Goal: Task Accomplishment & Management: Use online tool/utility

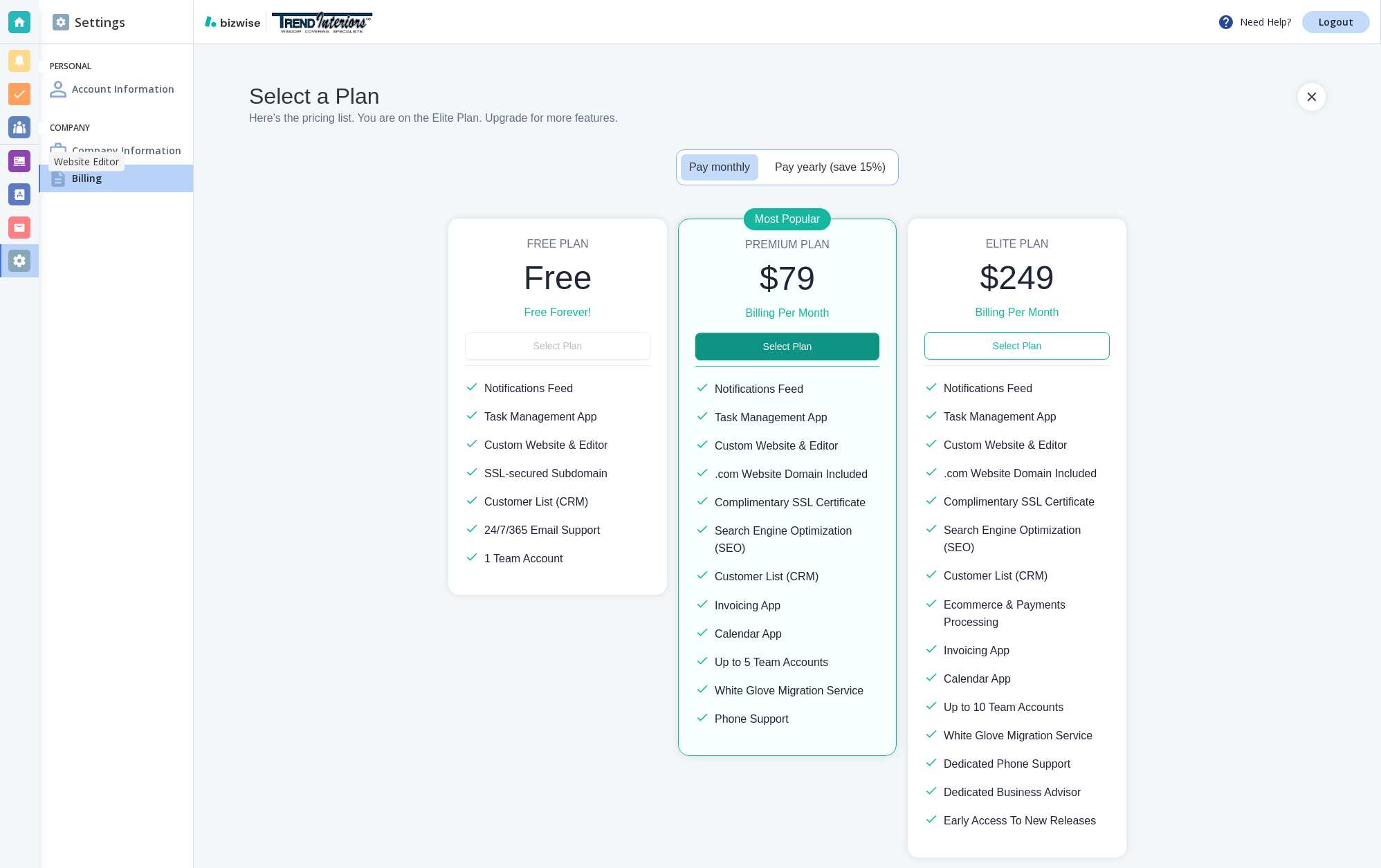
click at [19, 157] on div at bounding box center [19, 161] width 22 height 22
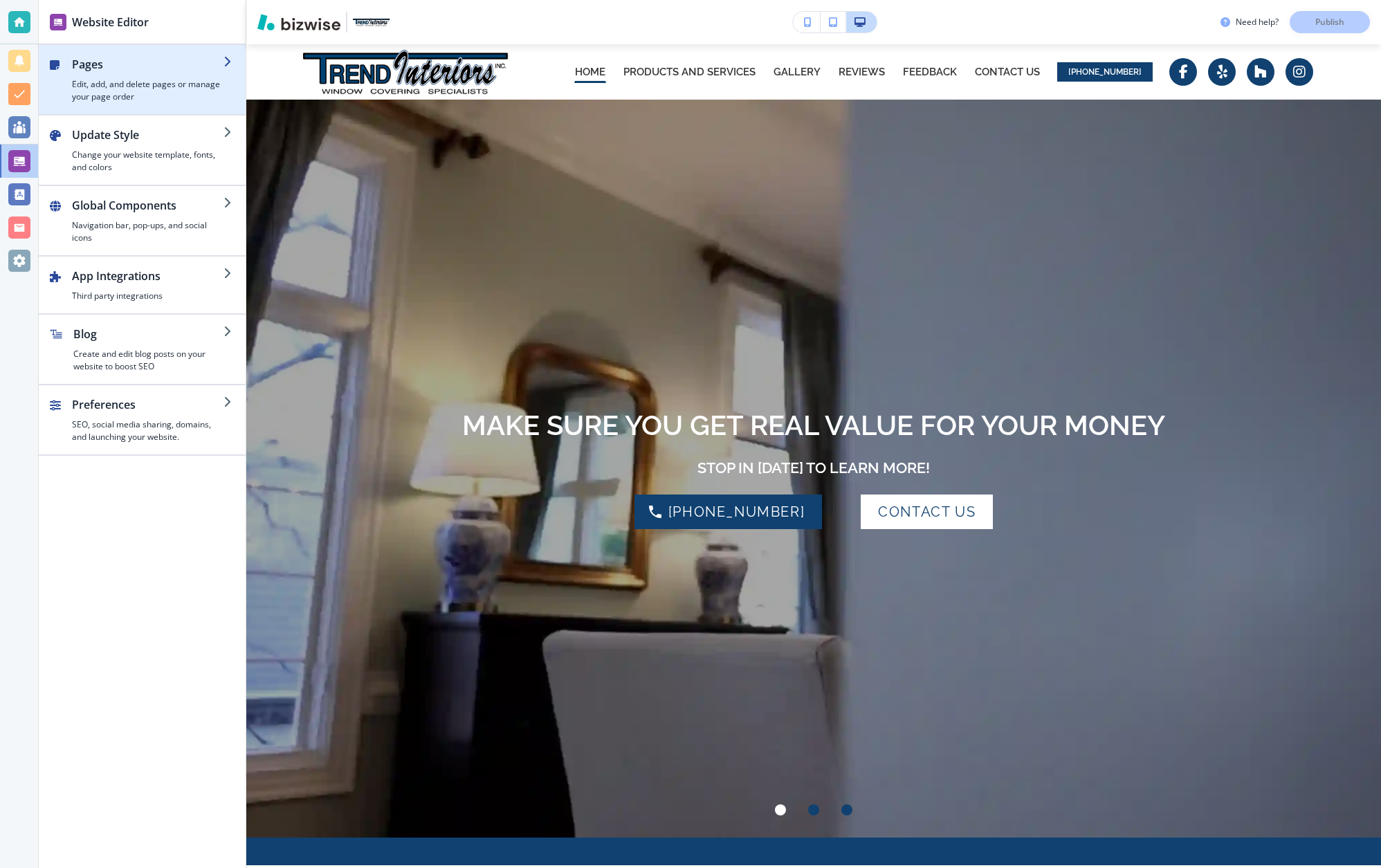
click at [117, 82] on h4 "Edit, add, and delete pages or manage your page order" at bounding box center [148, 91] width 152 height 25
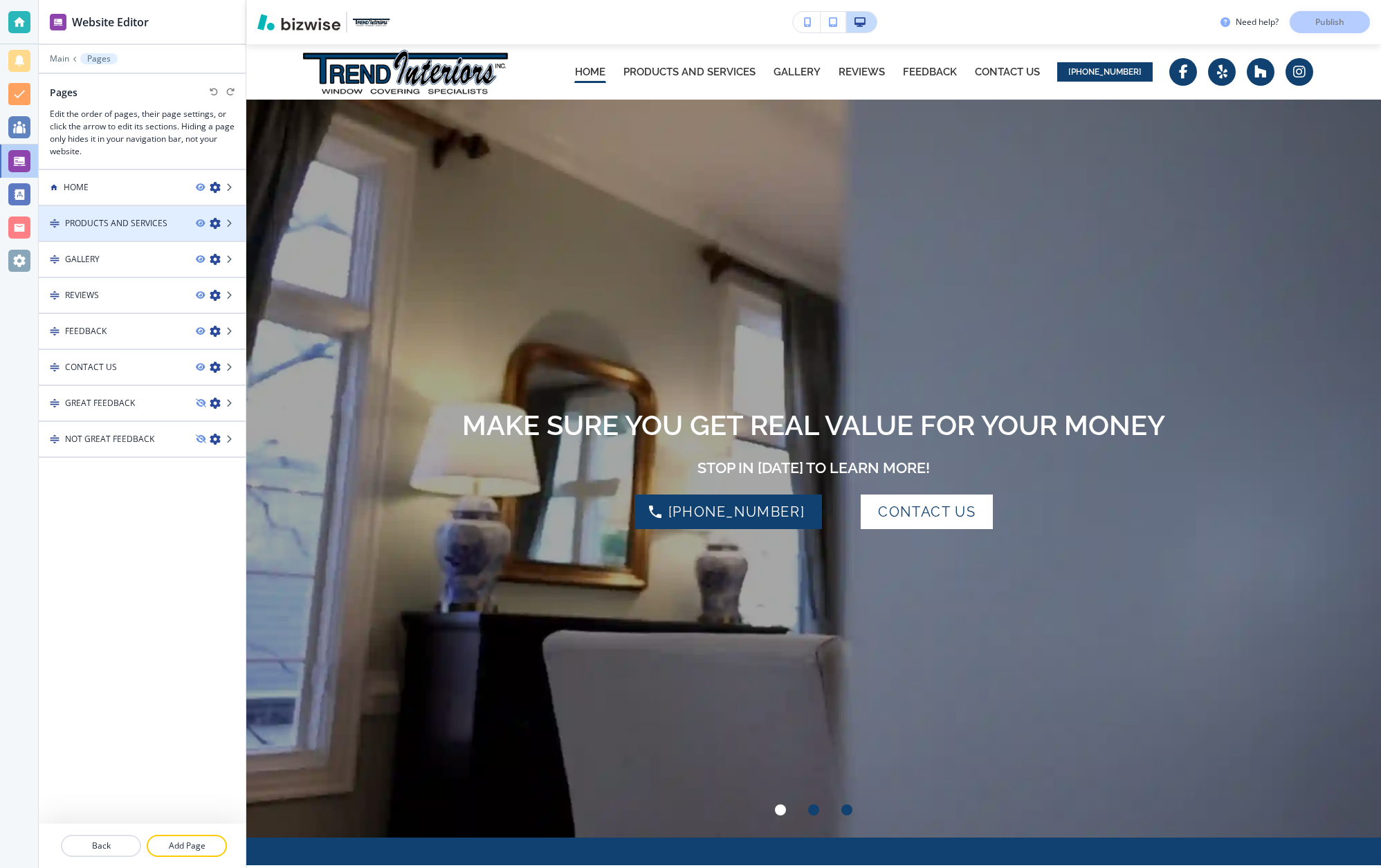
click at [106, 220] on h4 "PRODUCTS AND SERVICES" at bounding box center [117, 223] width 103 height 13
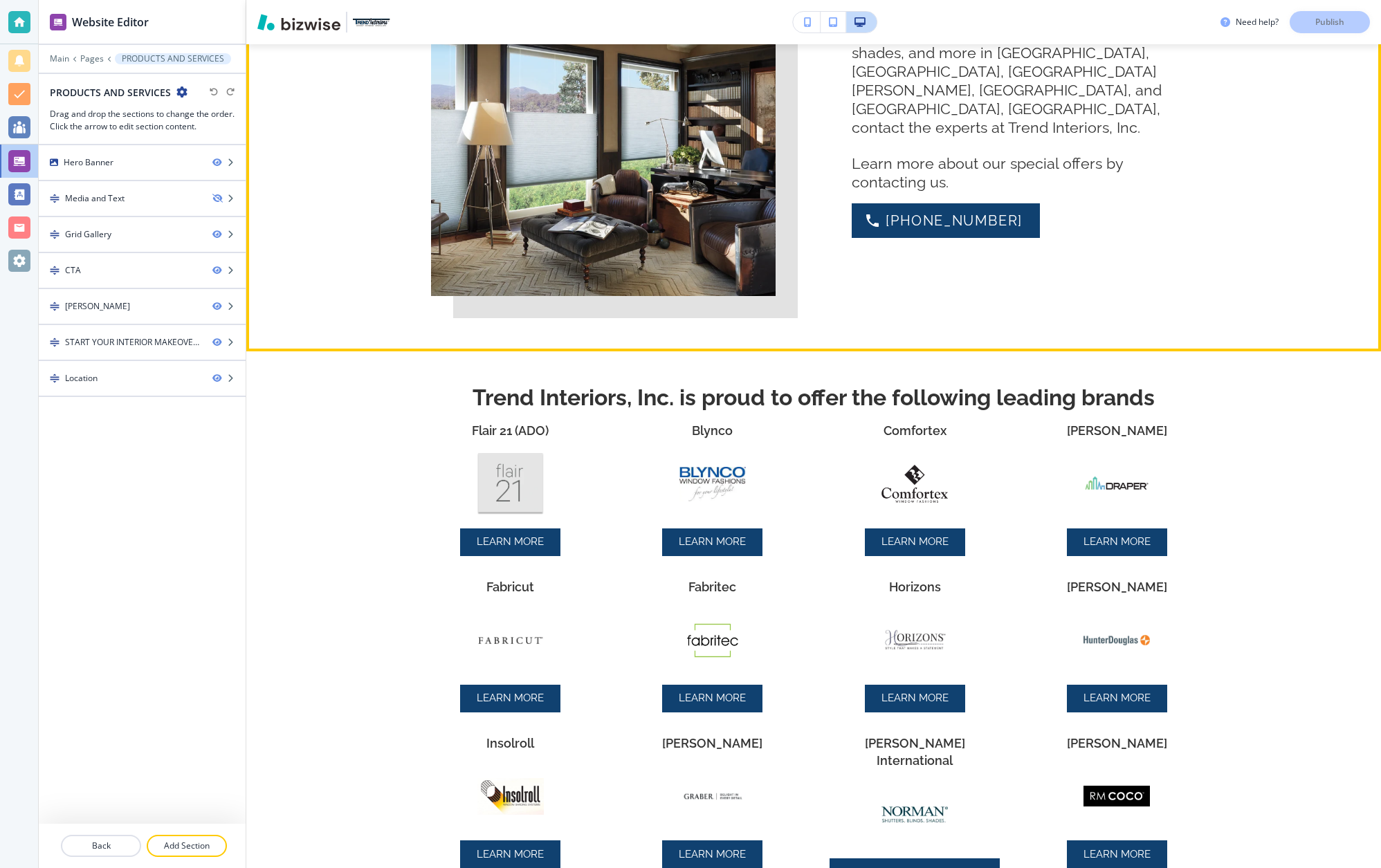
scroll to position [1225, 0]
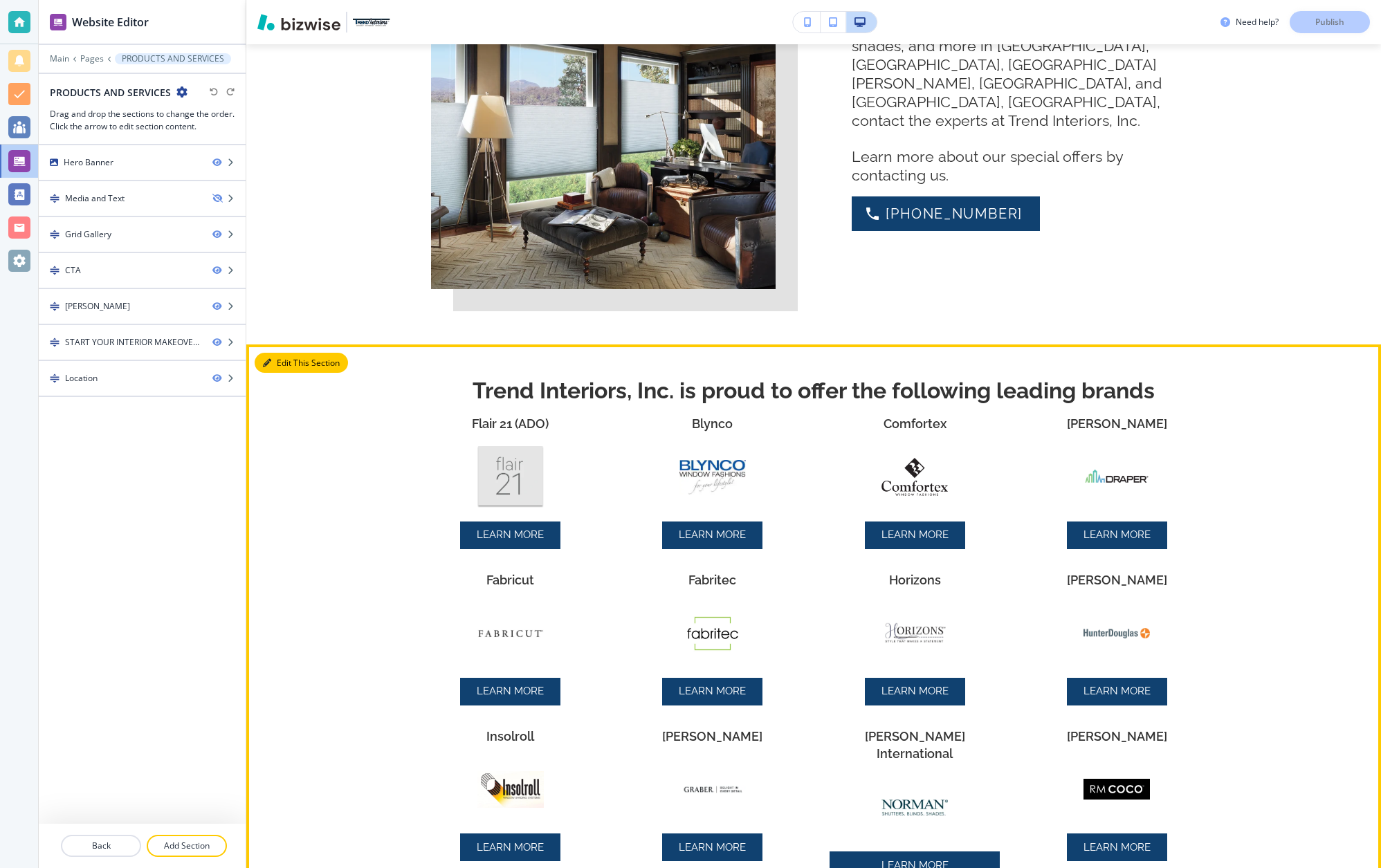
click at [282, 358] on button "Edit This Section" at bounding box center [302, 363] width 94 height 21
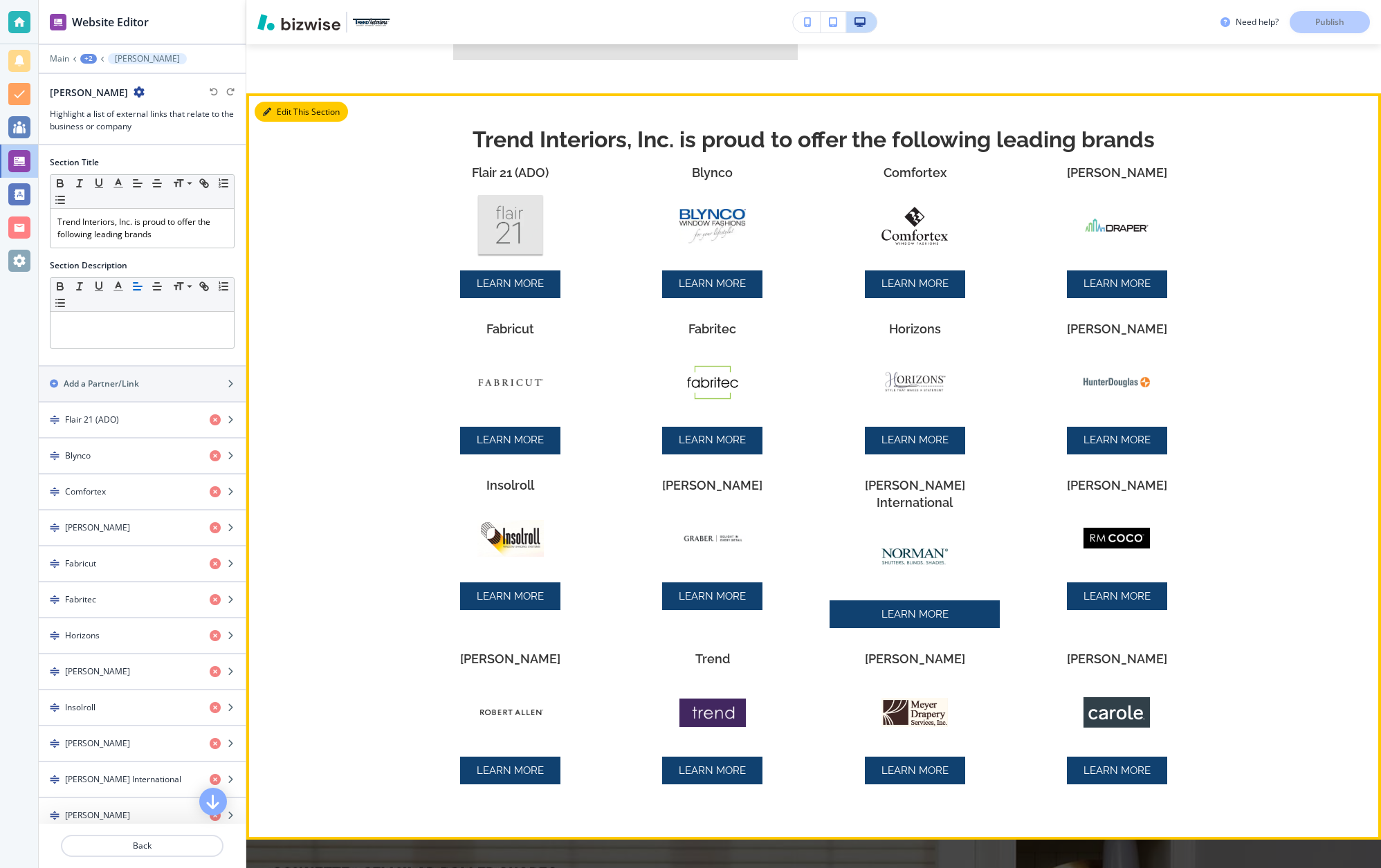
scroll to position [1524, 0]
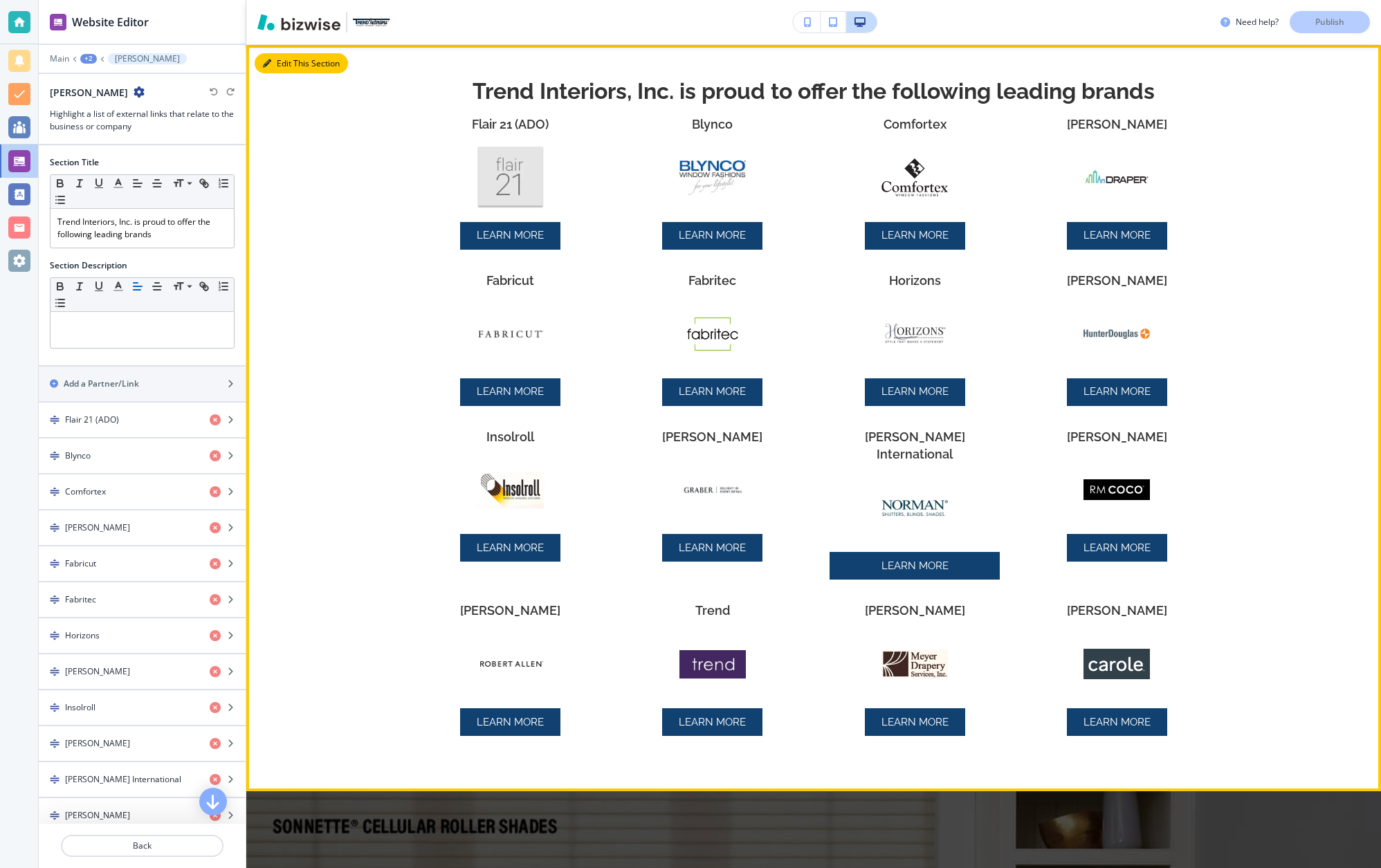
click at [289, 63] on button "Edit This Section" at bounding box center [302, 64] width 94 height 21
click at [537, 184] on img at bounding box center [510, 177] width 66 height 61
drag, startPoint x: 464, startPoint y: 119, endPoint x: 575, endPoint y: 238, distance: 162.7
click at [575, 238] on div "Flair 21 (ADO) LEARN MORE" at bounding box center [510, 183] width 169 height 134
click at [553, 121] on div "Flair 21 (ADO)" at bounding box center [510, 125] width 100 height 18
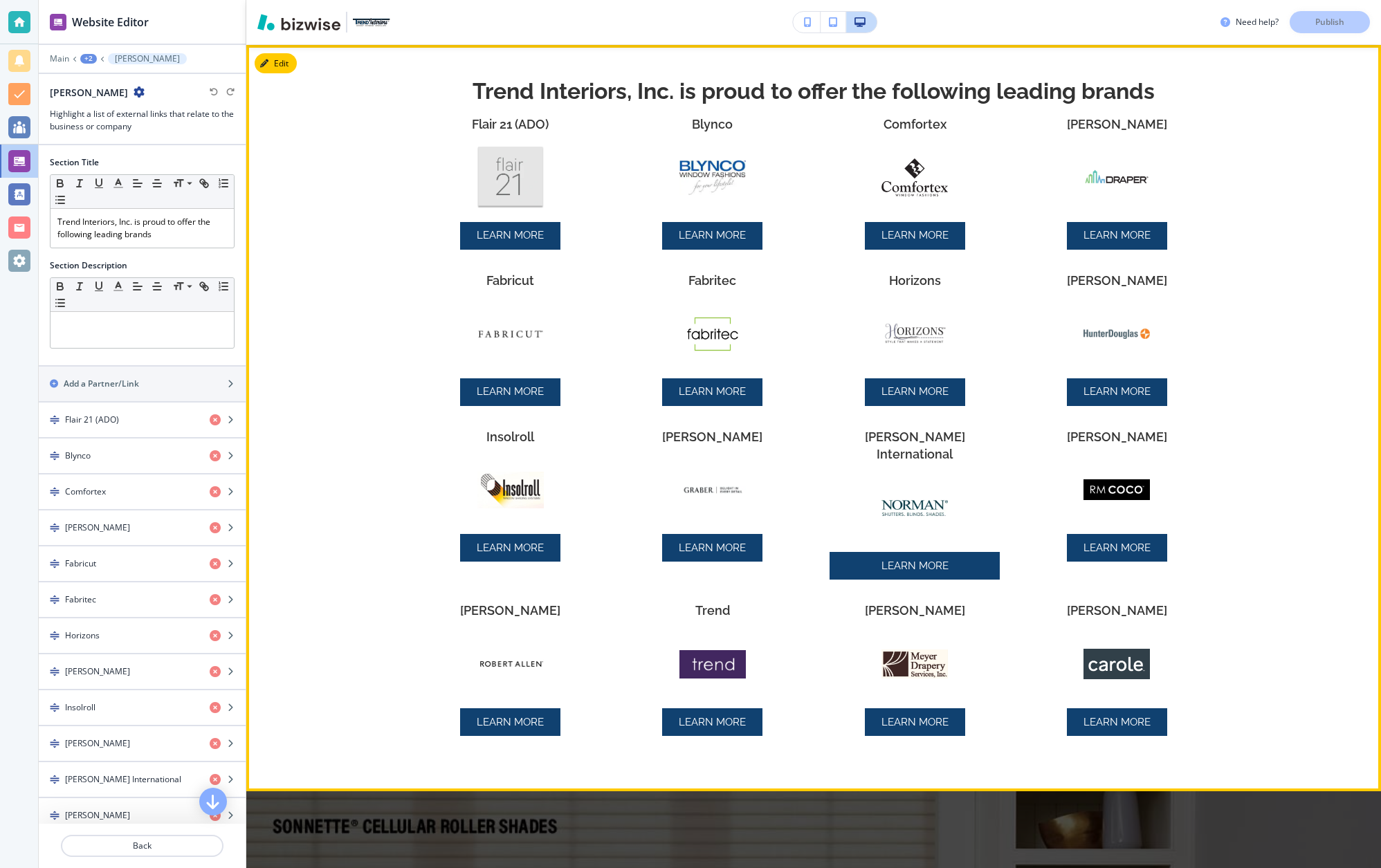
click at [553, 121] on div "Flair 21 (ADO)" at bounding box center [510, 125] width 100 height 18
click at [553, 122] on div "Flair 21 (ADO)" at bounding box center [510, 125] width 100 height 18
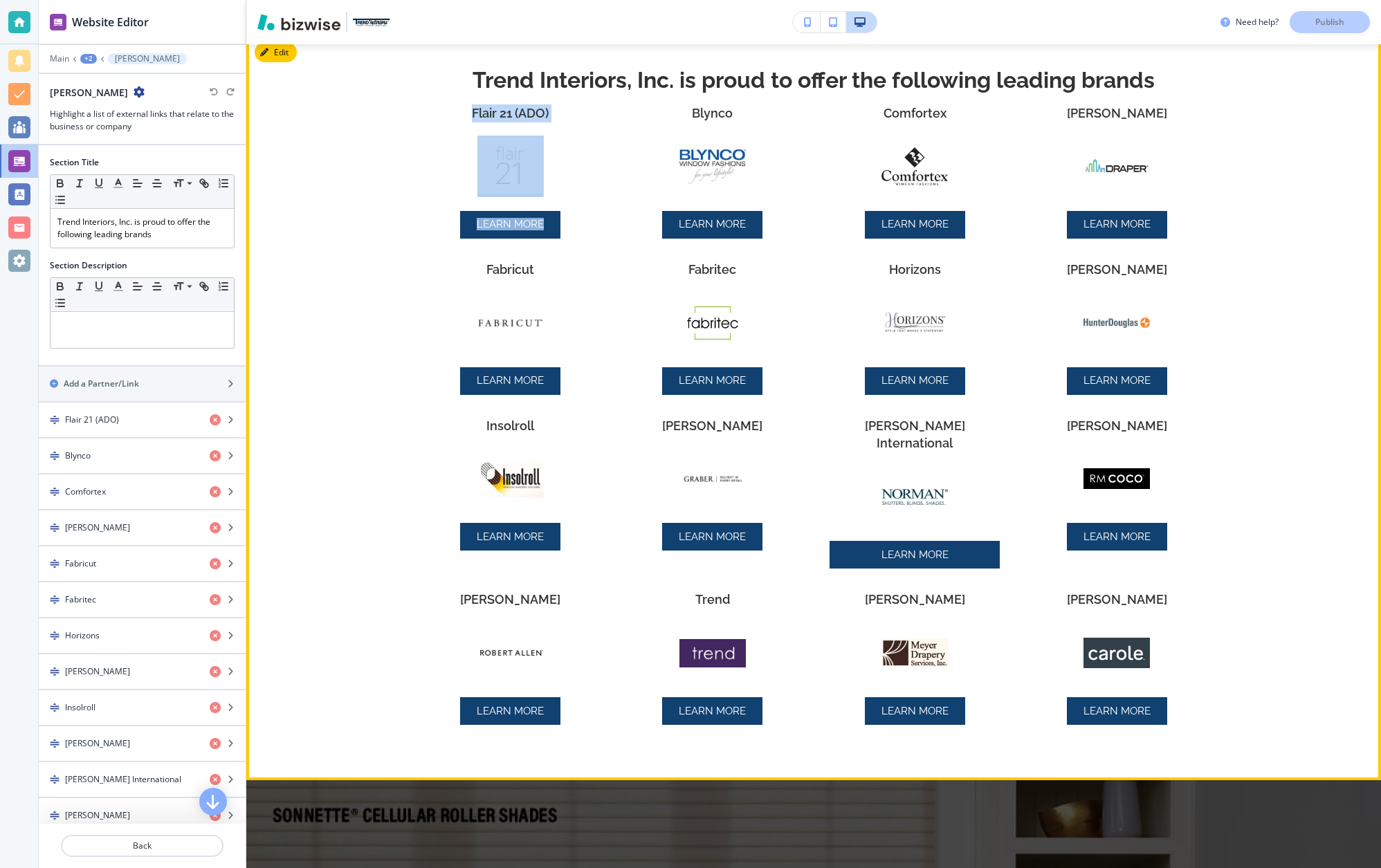
drag, startPoint x: 449, startPoint y: 116, endPoint x: 565, endPoint y: 238, distance: 168.3
click at [565, 238] on div "Flair 21 (ADO) LEARN MORE [PERSON_NAME] LEARN MORE Comfortex LEARN MORE [PERSON…" at bounding box center [813, 426] width 809 height 643
click at [417, 180] on div "Flair 21 (ADO) LEARN MORE [PERSON_NAME] LEARN MORE Comfortex LEARN MORE [PERSON…" at bounding box center [813, 426] width 809 height 643
click at [417, 183] on div "Flair 21 (ADO) LEARN MORE [PERSON_NAME] LEARN MORE Comfortex LEARN MORE [PERSON…" at bounding box center [813, 426] width 809 height 643
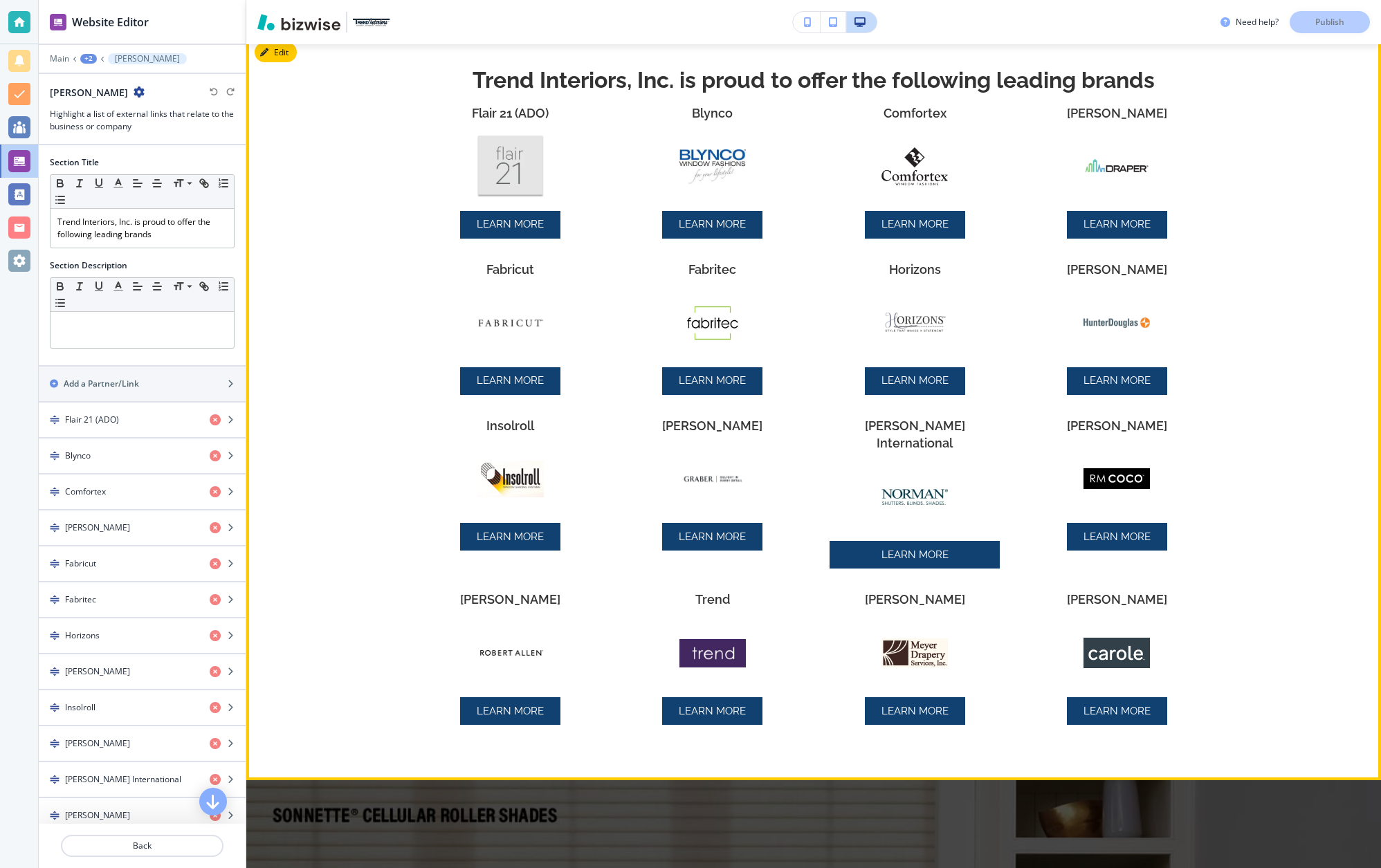
click at [417, 183] on div "Flair 21 (ADO) LEARN MORE [PERSON_NAME] LEARN MORE Comfortex LEARN MORE [PERSON…" at bounding box center [813, 426] width 809 height 643
click at [435, 173] on div "Flair 21 (ADO) LEARN MORE" at bounding box center [510, 172] width 169 height 134
click at [508, 113] on h3 "Flair 21 (ADO)" at bounding box center [510, 114] width 77 height 18
drag, startPoint x: 874, startPoint y: 118, endPoint x: 966, endPoint y: 231, distance: 145.7
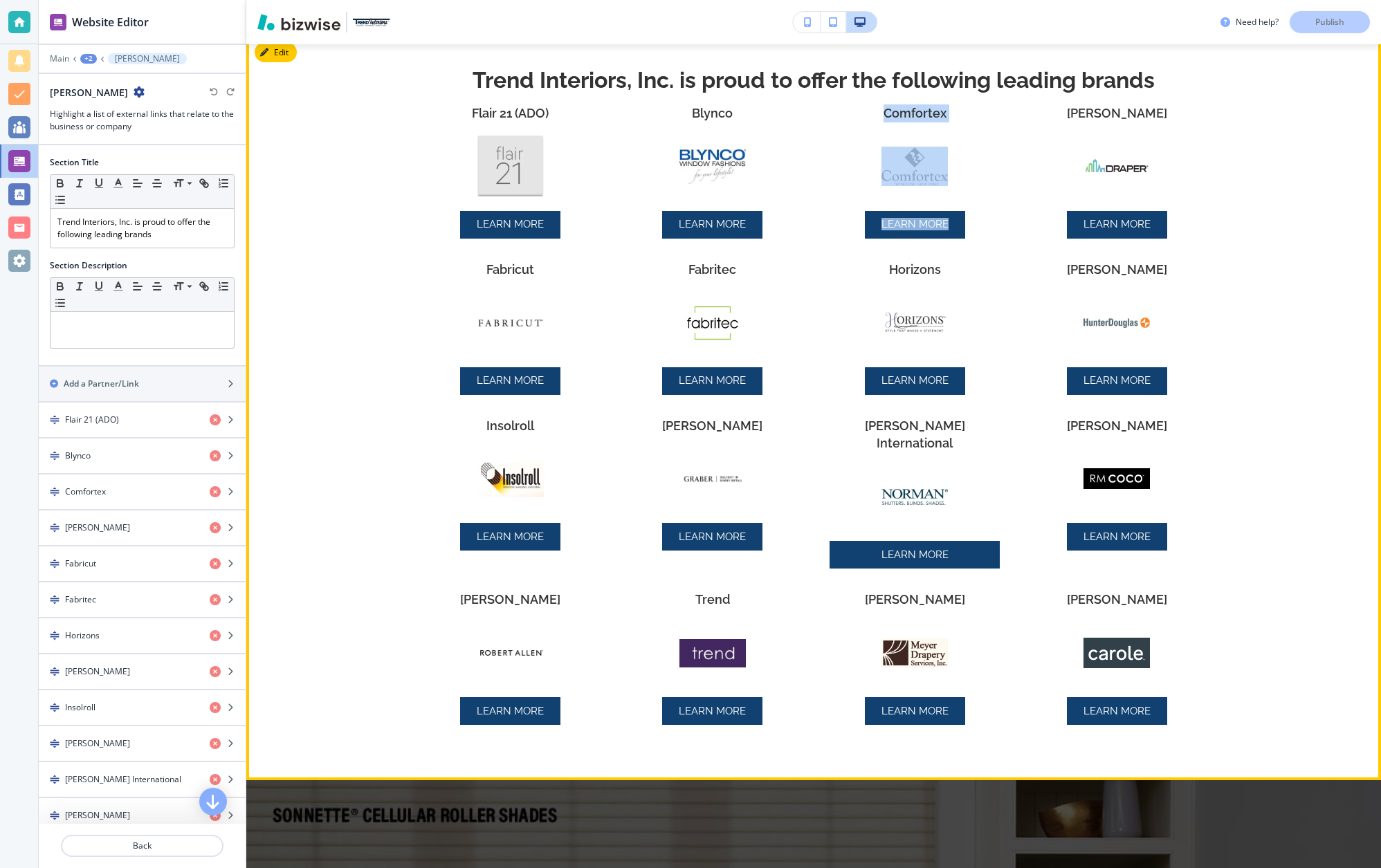
click at [966, 231] on div "Comfortex LEARN MORE" at bounding box center [914, 172] width 169 height 134
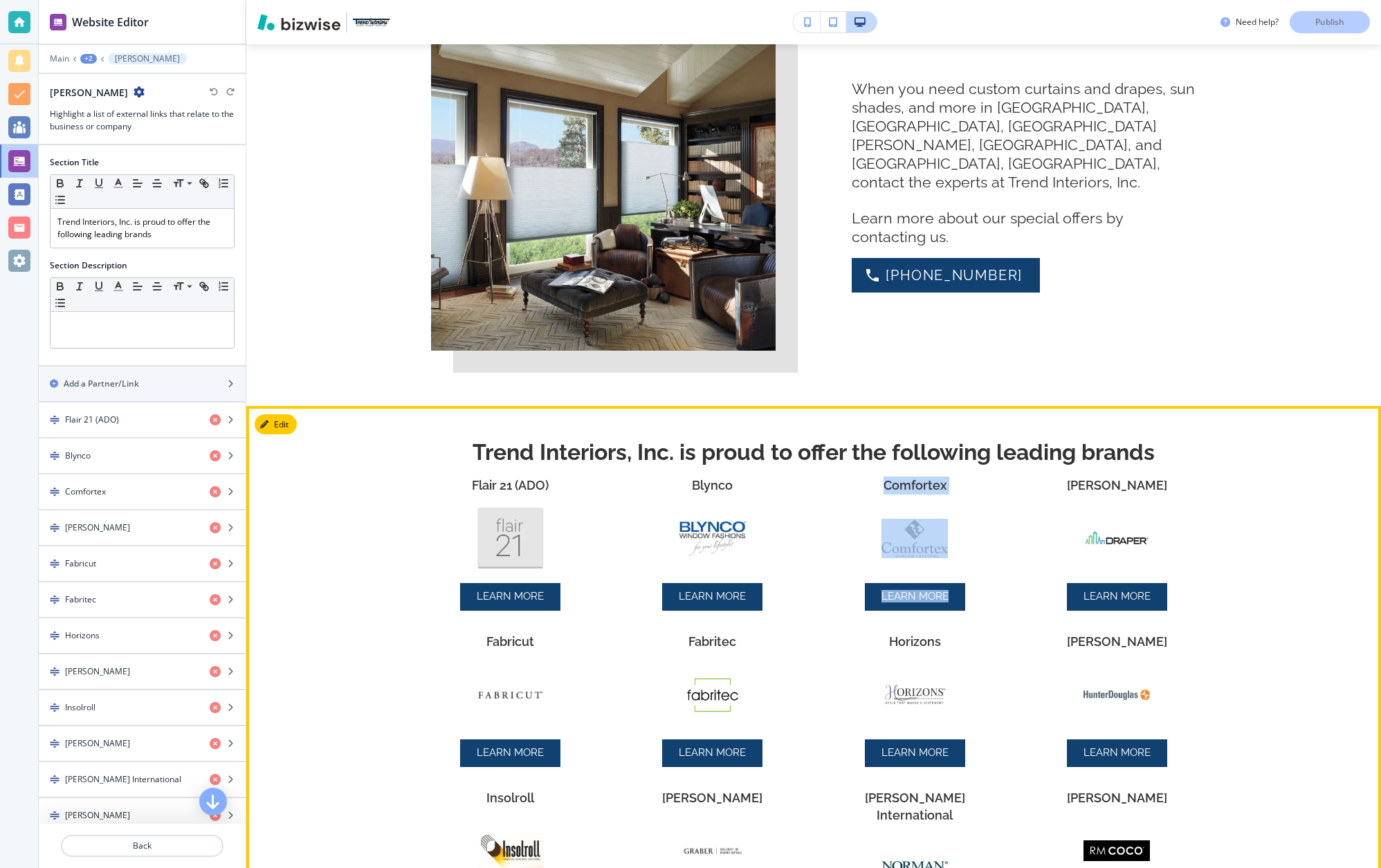
scroll to position [1161, 0]
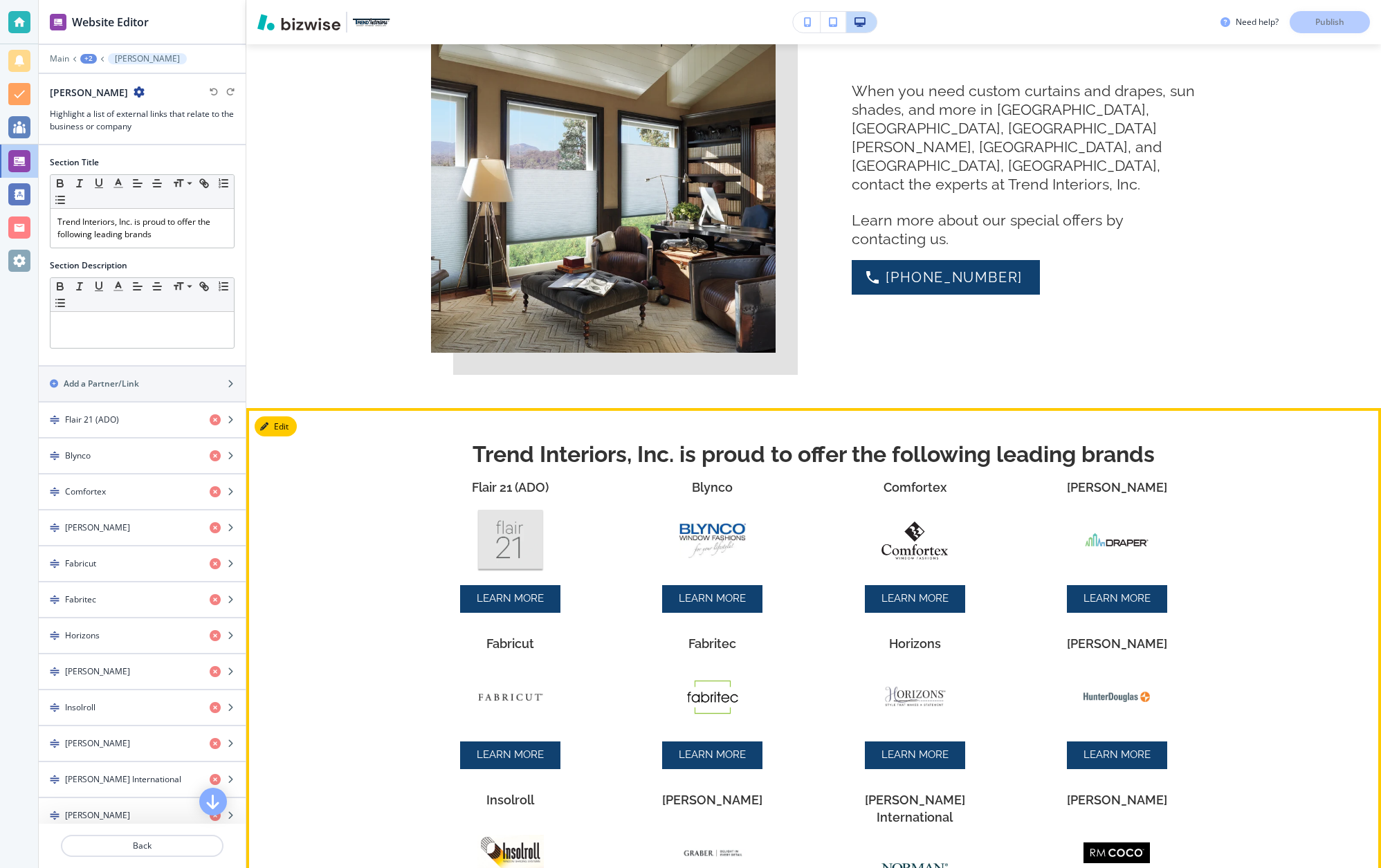
drag, startPoint x: 520, startPoint y: 544, endPoint x: 378, endPoint y: 549, distance: 142.1
drag, startPoint x: 482, startPoint y: 515, endPoint x: 470, endPoint y: 515, distance: 12.0
drag, startPoint x: 468, startPoint y: 485, endPoint x: 378, endPoint y: 477, distance: 90.4
click at [378, 477] on div "Trend Interiors, Inc. is proud to offer the following leading brands Flair 21 (…" at bounding box center [813, 781] width 1134 height 747
drag, startPoint x: 481, startPoint y: 515, endPoint x: 474, endPoint y: 515, distance: 7.0
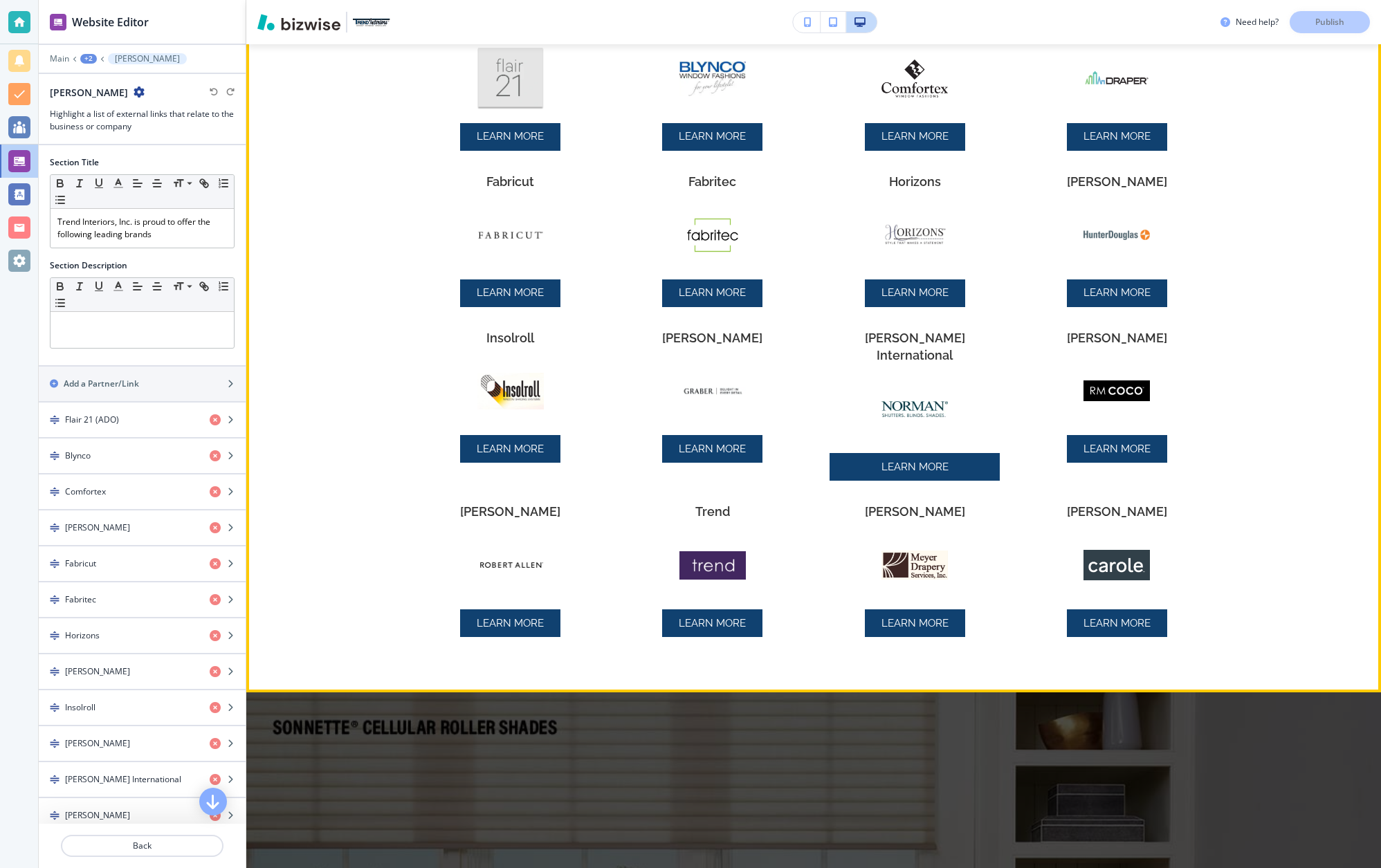
scroll to position [1626, 0]
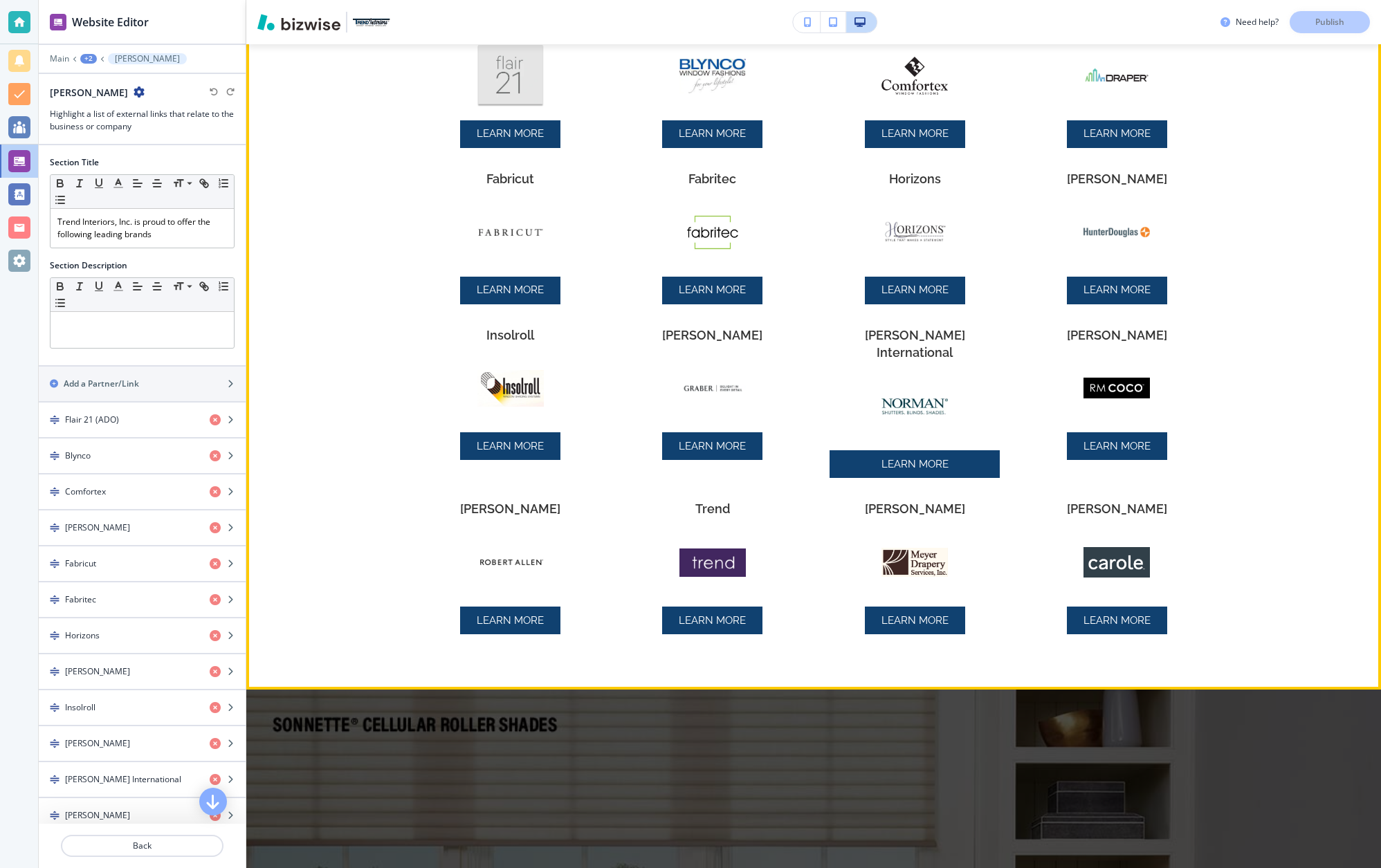
click at [574, 591] on div "[PERSON_NAME] LEARN MORE" at bounding box center [510, 567] width 169 height 134
click at [554, 614] on div "Flair 21 (ADO) LEARN MORE [PERSON_NAME] LEARN MORE Comfortex LEARN MORE [PERSON…" at bounding box center [813, 336] width 809 height 643
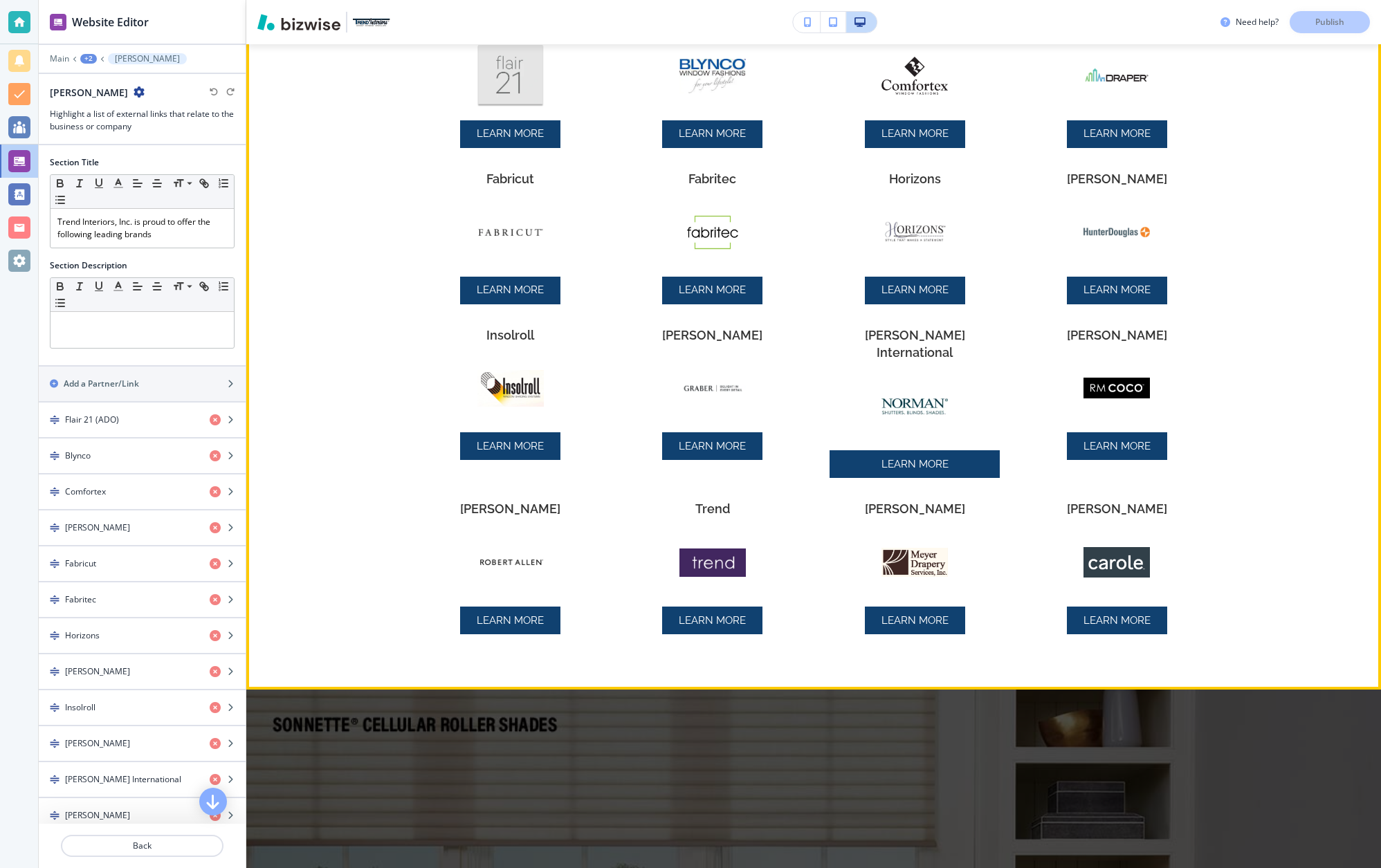
click at [554, 614] on div "Flair 21 (ADO) LEARN MORE [PERSON_NAME] LEARN MORE Comfortex LEARN MORE [PERSON…" at bounding box center [813, 336] width 809 height 643
click at [519, 500] on h3 "[PERSON_NAME]" at bounding box center [510, 509] width 100 height 18
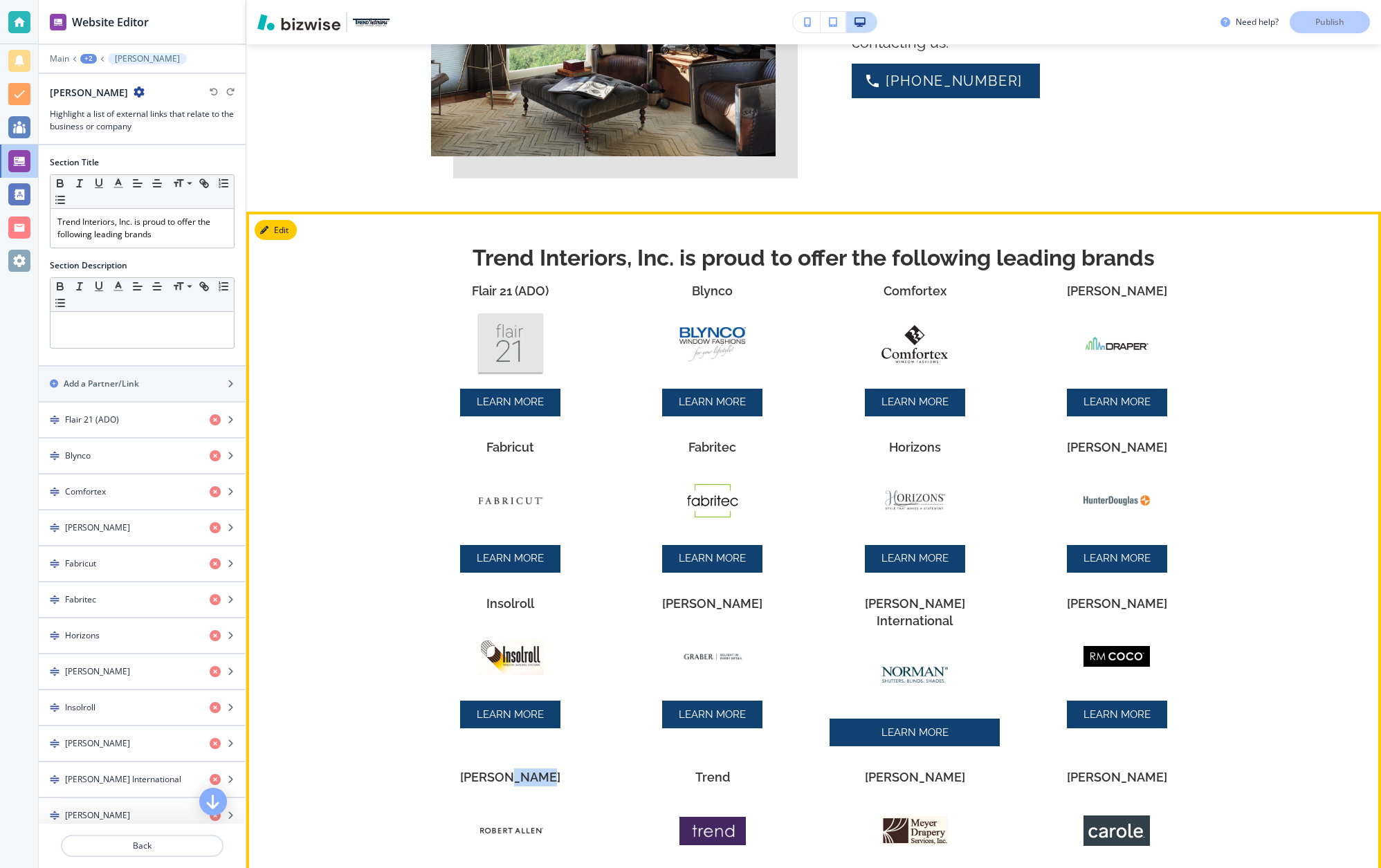
scroll to position [1368, 0]
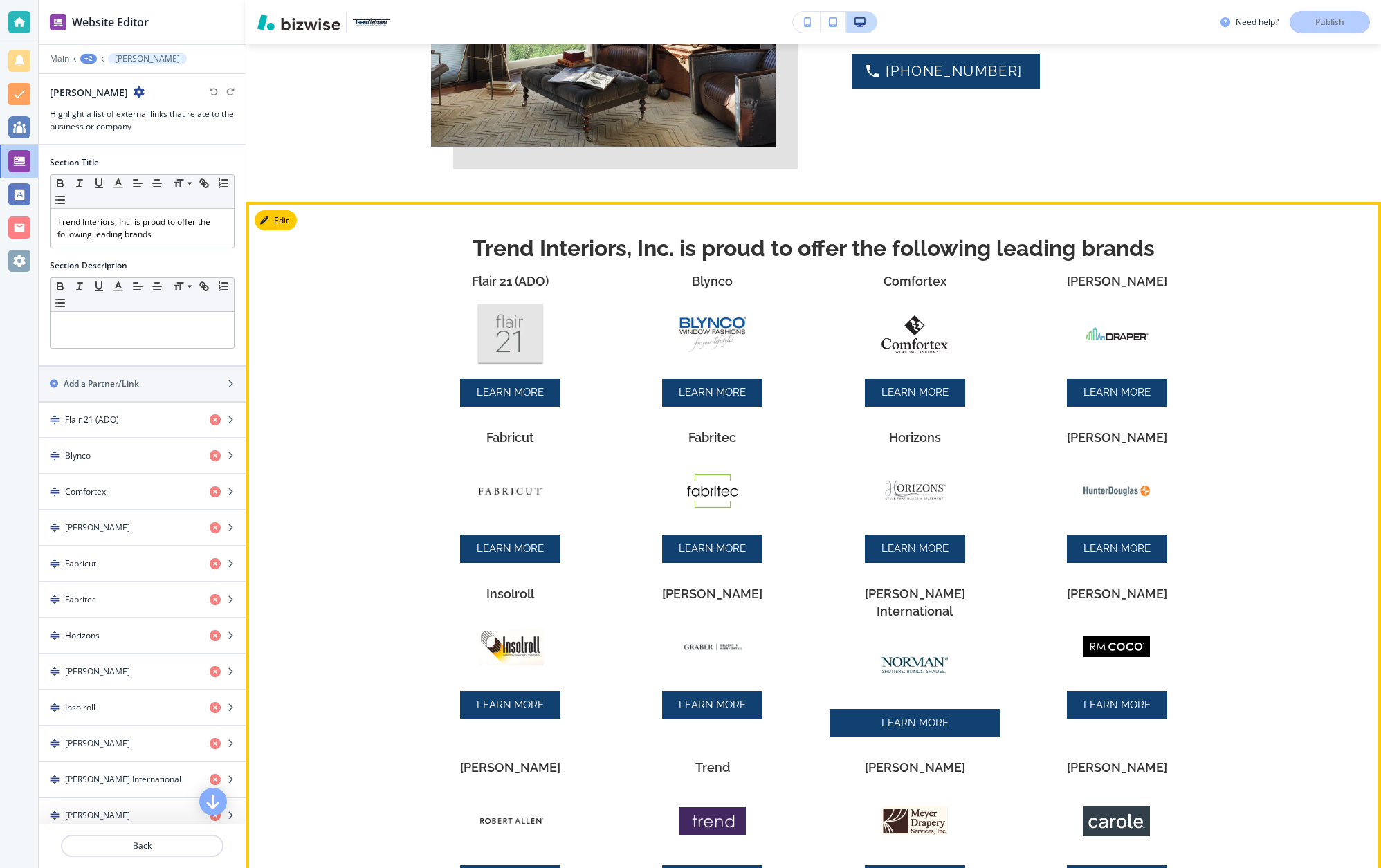
click at [557, 281] on div "Flair 21 (ADO)" at bounding box center [510, 281] width 100 height 18
click at [481, 280] on h3 "Flair 21 (ADO)" at bounding box center [510, 281] width 77 height 18
click at [406, 360] on div "Trend Interiors, Inc. is proud to offer the following leading brands Flair 21 (…" at bounding box center [813, 575] width 1134 height 747
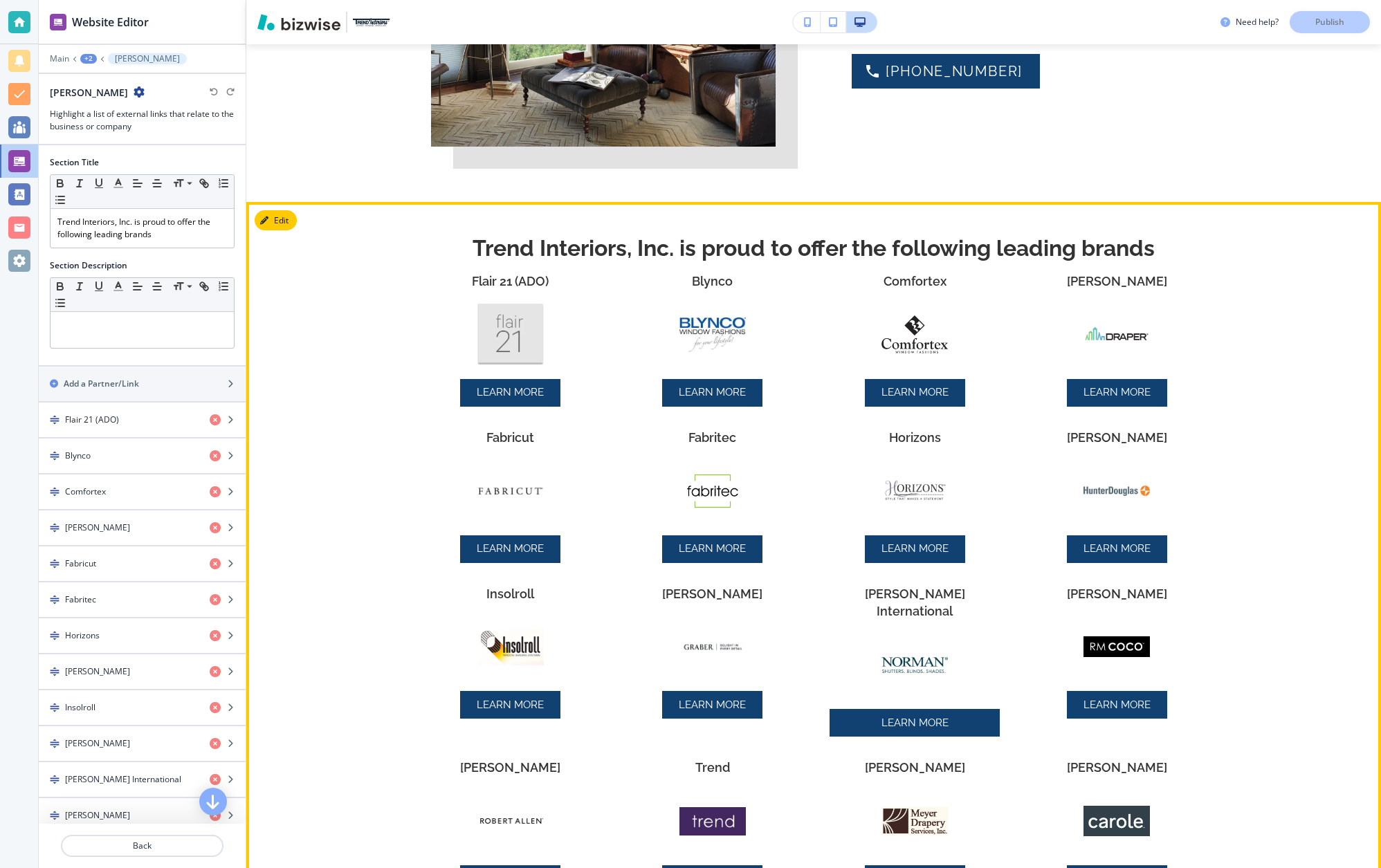
click at [536, 355] on img at bounding box center [510, 334] width 66 height 61
click at [252, 235] on div "Trend Interiors, Inc. is proud to offer the following leading brands Flair 21 (…" at bounding box center [813, 575] width 1134 height 747
click at [276, 223] on button "Edit This Section" at bounding box center [302, 221] width 94 height 21
click at [287, 223] on button "Edit This Section" at bounding box center [302, 221] width 94 height 21
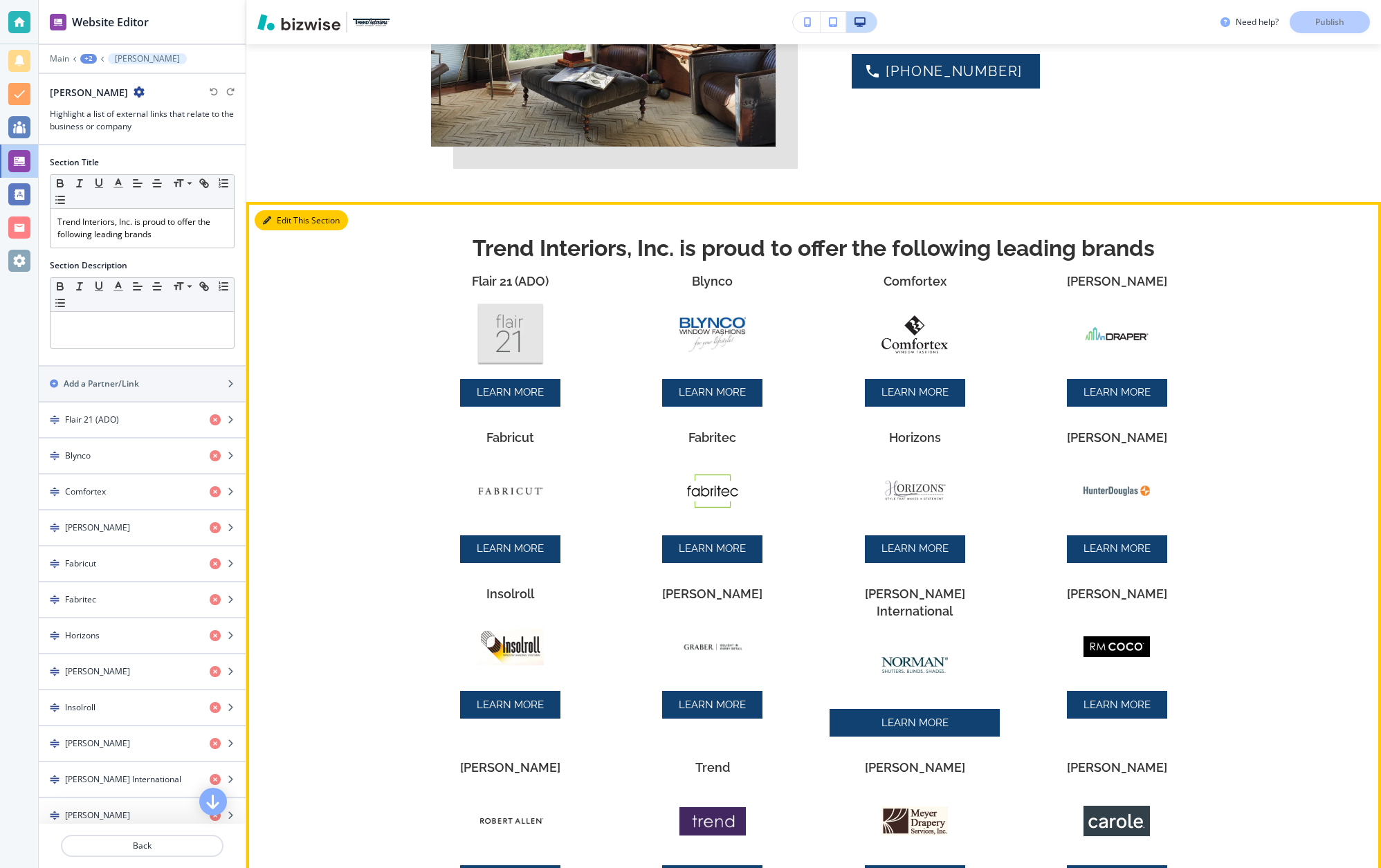
click at [293, 217] on button "Edit This Section" at bounding box center [302, 221] width 94 height 21
click at [279, 218] on button "Edit This Section" at bounding box center [302, 221] width 94 height 21
click at [266, 219] on icon "button" at bounding box center [267, 220] width 8 height 8
click at [280, 412] on div "Trend Interiors, Inc. is proud to offer the following leading brands Flair 21 (…" at bounding box center [813, 575] width 1134 height 747
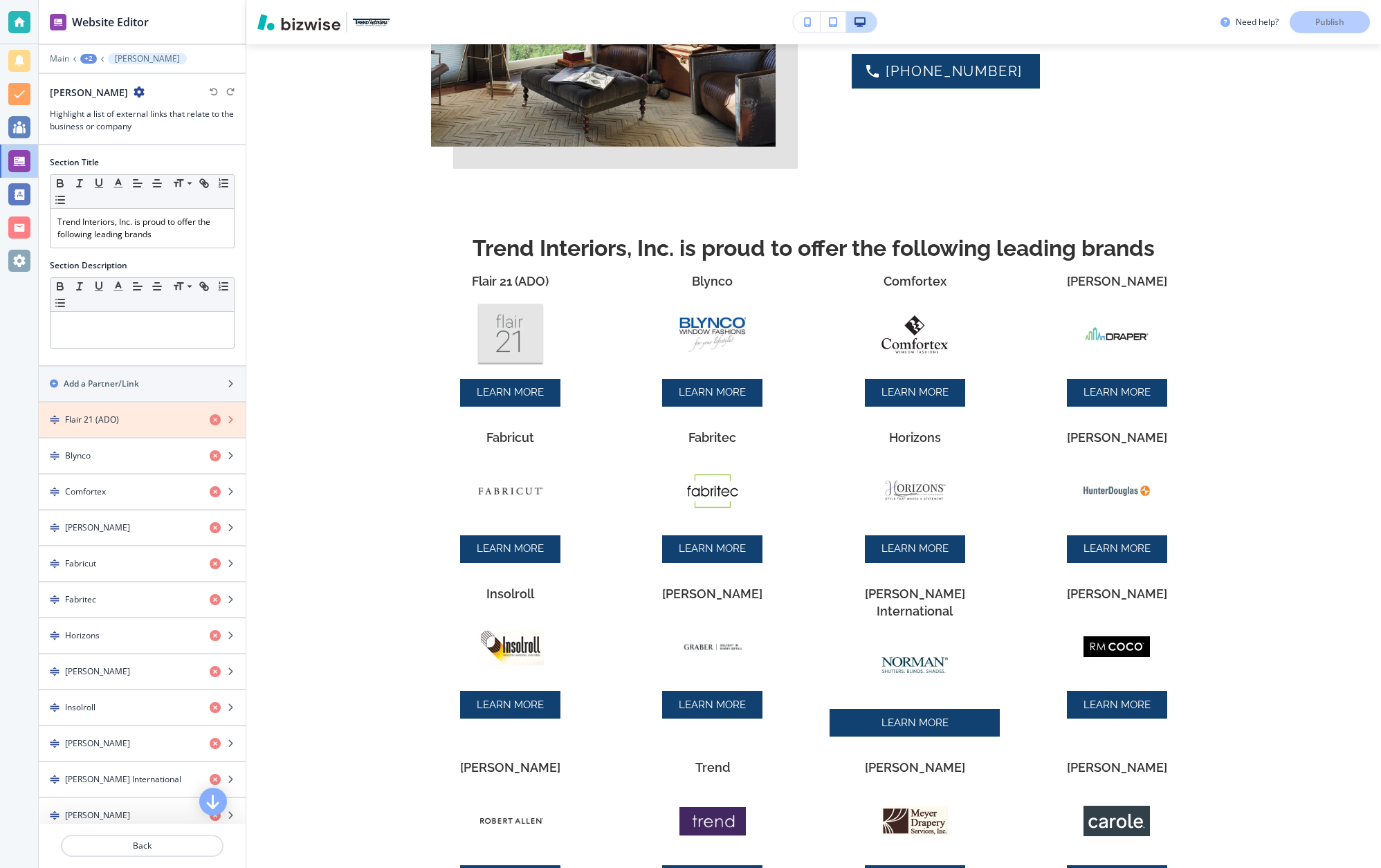
click at [217, 420] on icon "button" at bounding box center [215, 420] width 11 height 11
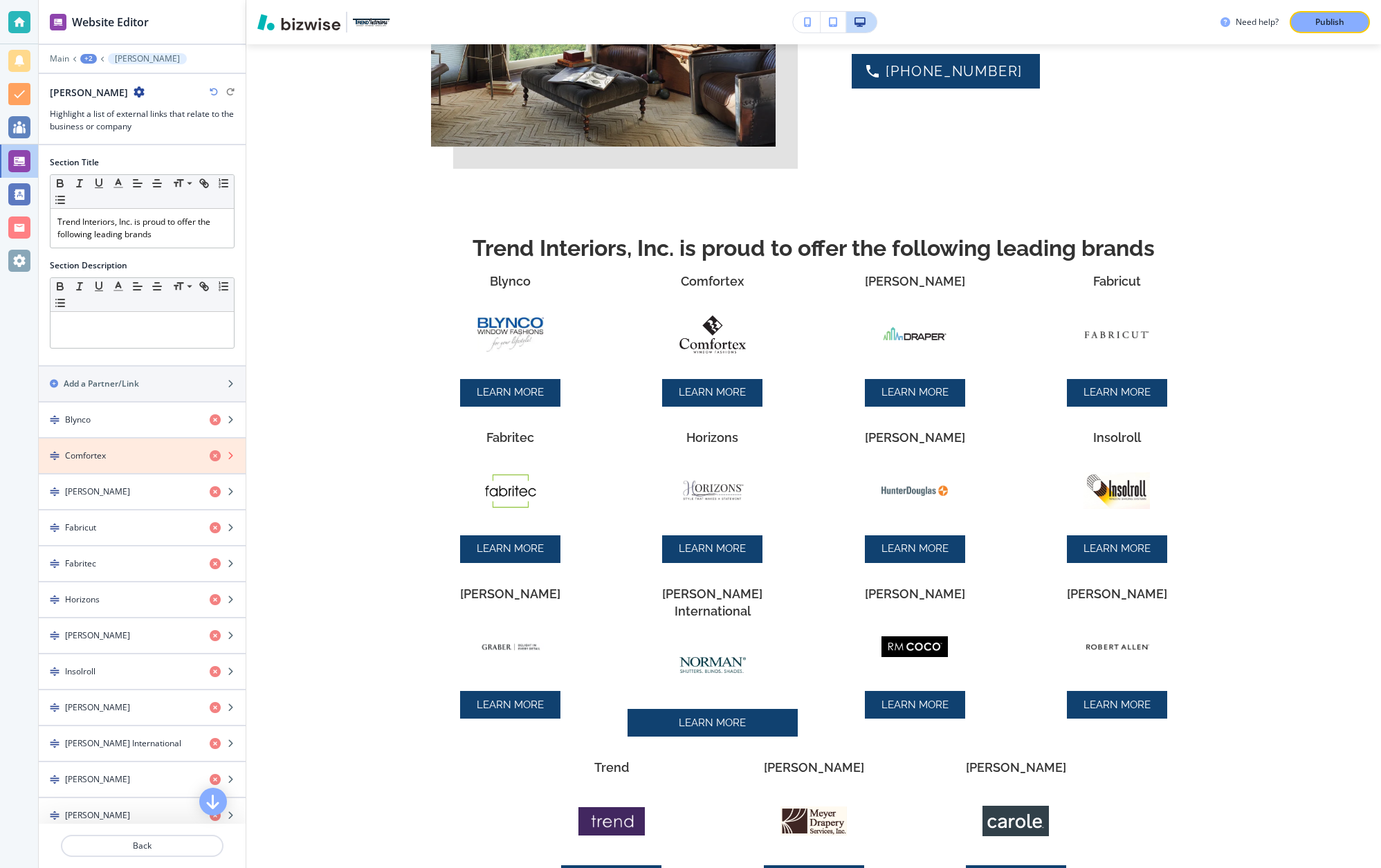
click at [216, 456] on icon "button" at bounding box center [215, 455] width 11 height 11
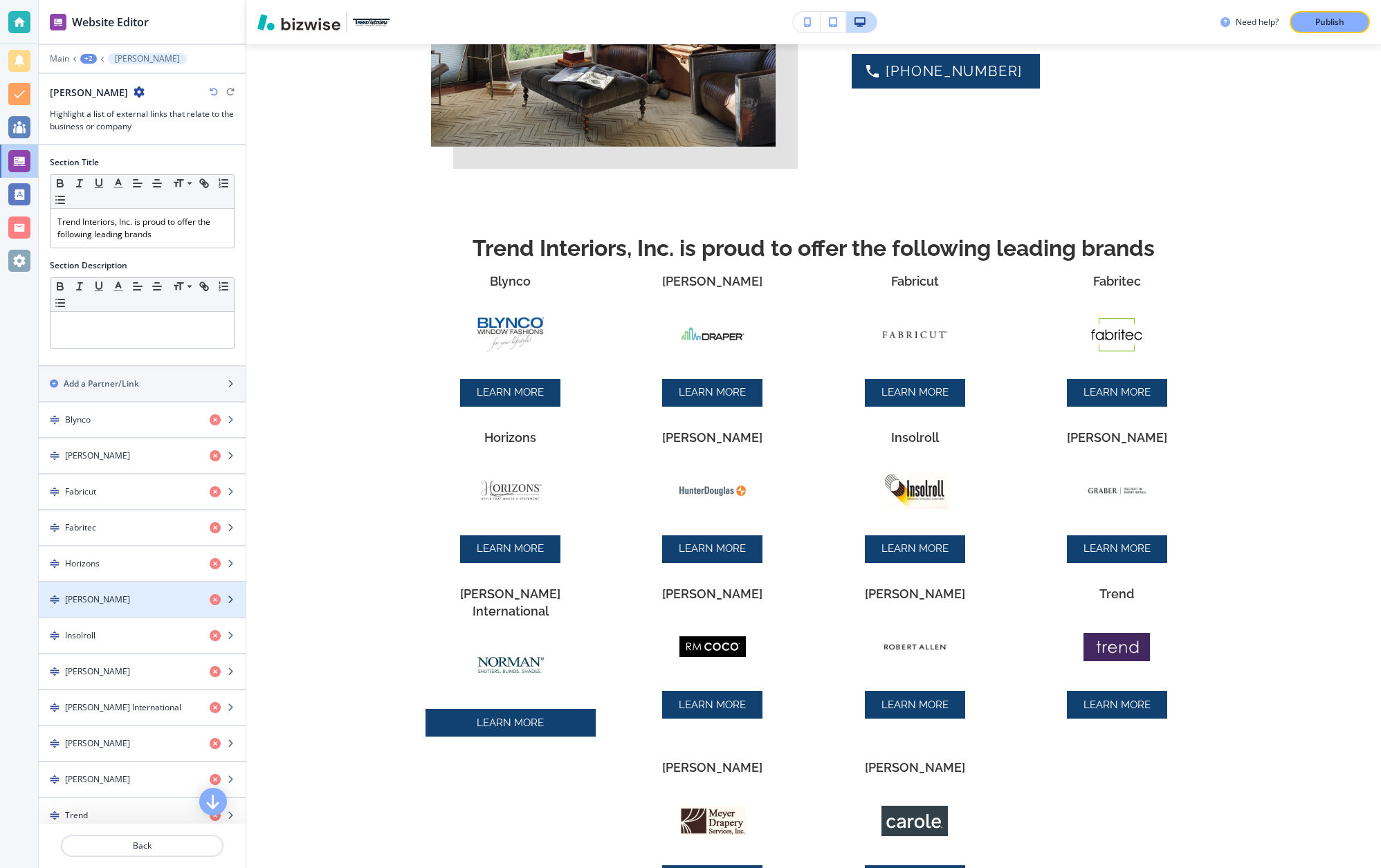
click at [233, 600] on icon "button" at bounding box center [230, 599] width 8 height 8
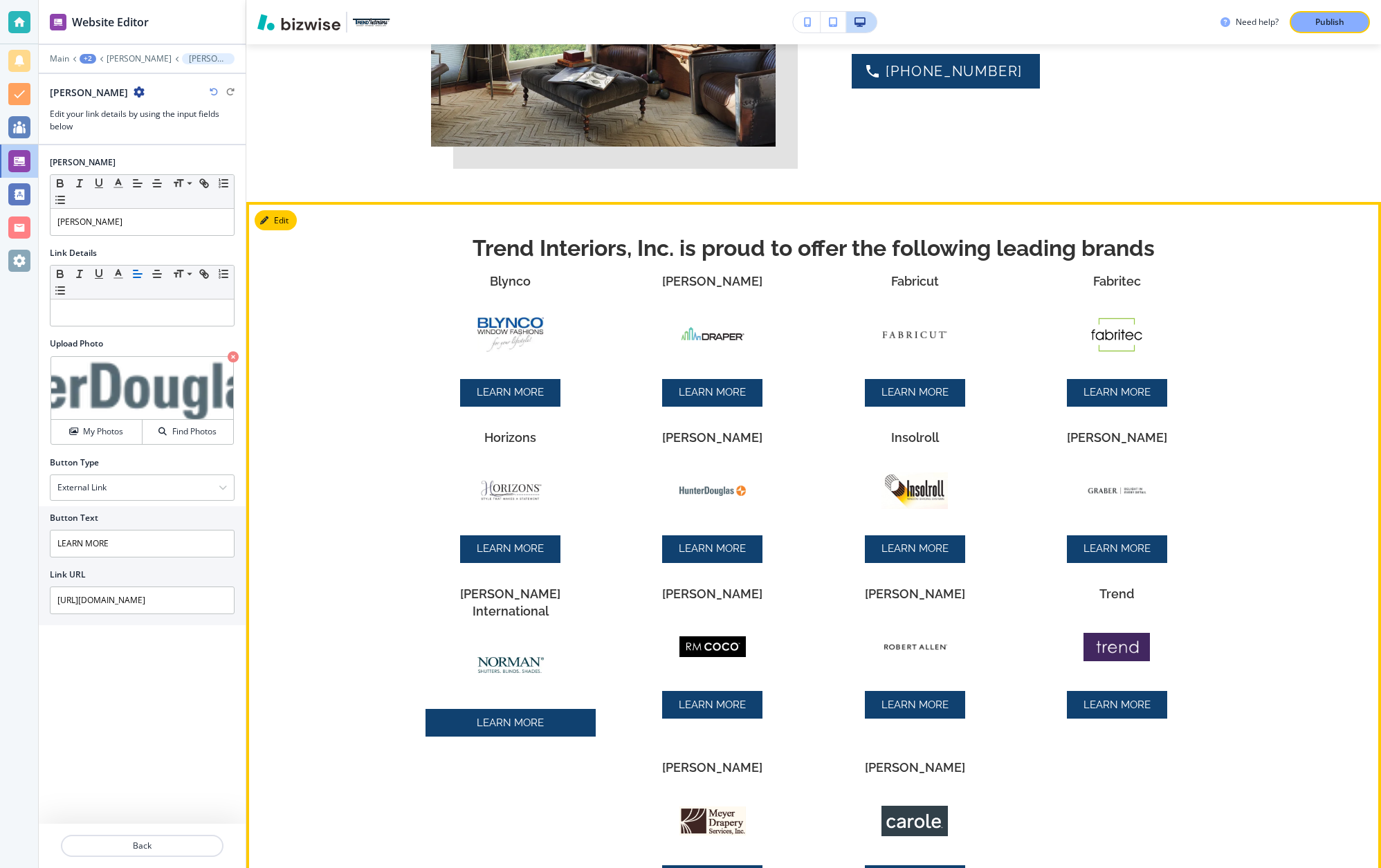
click at [338, 549] on div "Trend Interiors, Inc. is proud to offer the following leading brands [PERSON_NA…" at bounding box center [813, 575] width 1134 height 747
click at [372, 259] on div "Trend Interiors, Inc. is proud to offer the following leading brands [PERSON_NA…" at bounding box center [813, 575] width 1134 height 747
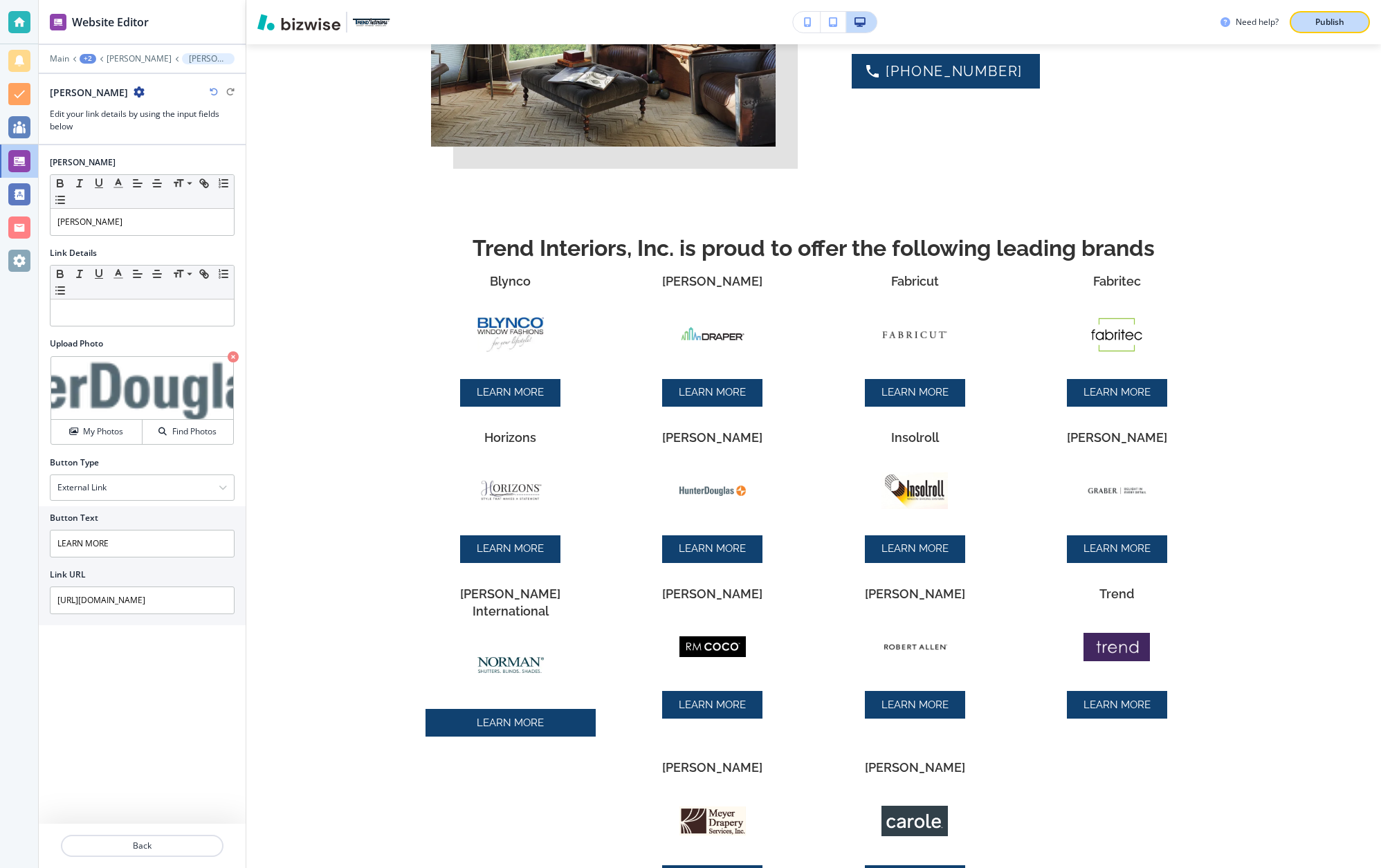
click at [1341, 20] on p "Publish" at bounding box center [1329, 22] width 29 height 13
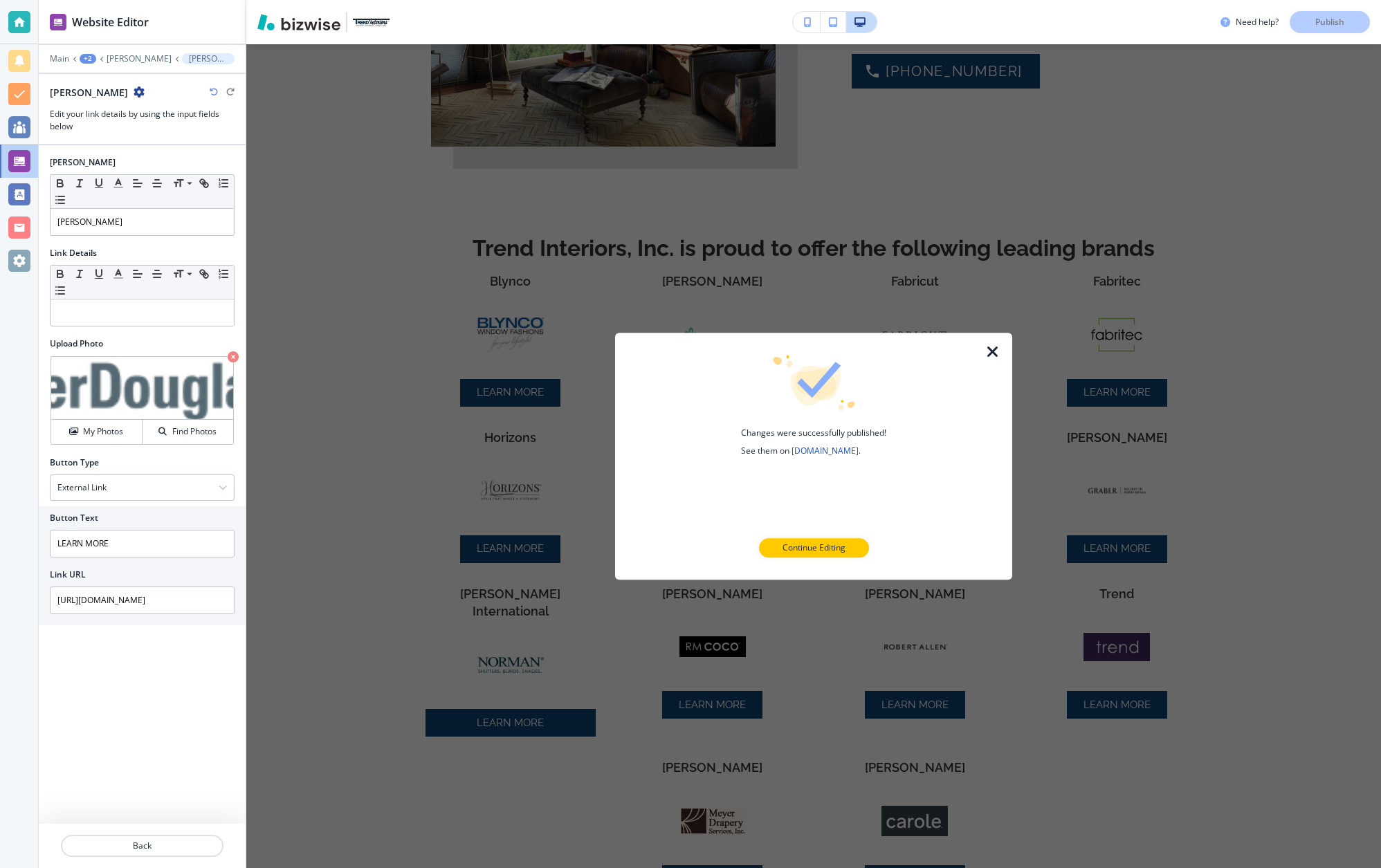
click at [991, 353] on icon "button" at bounding box center [992, 352] width 16 height 16
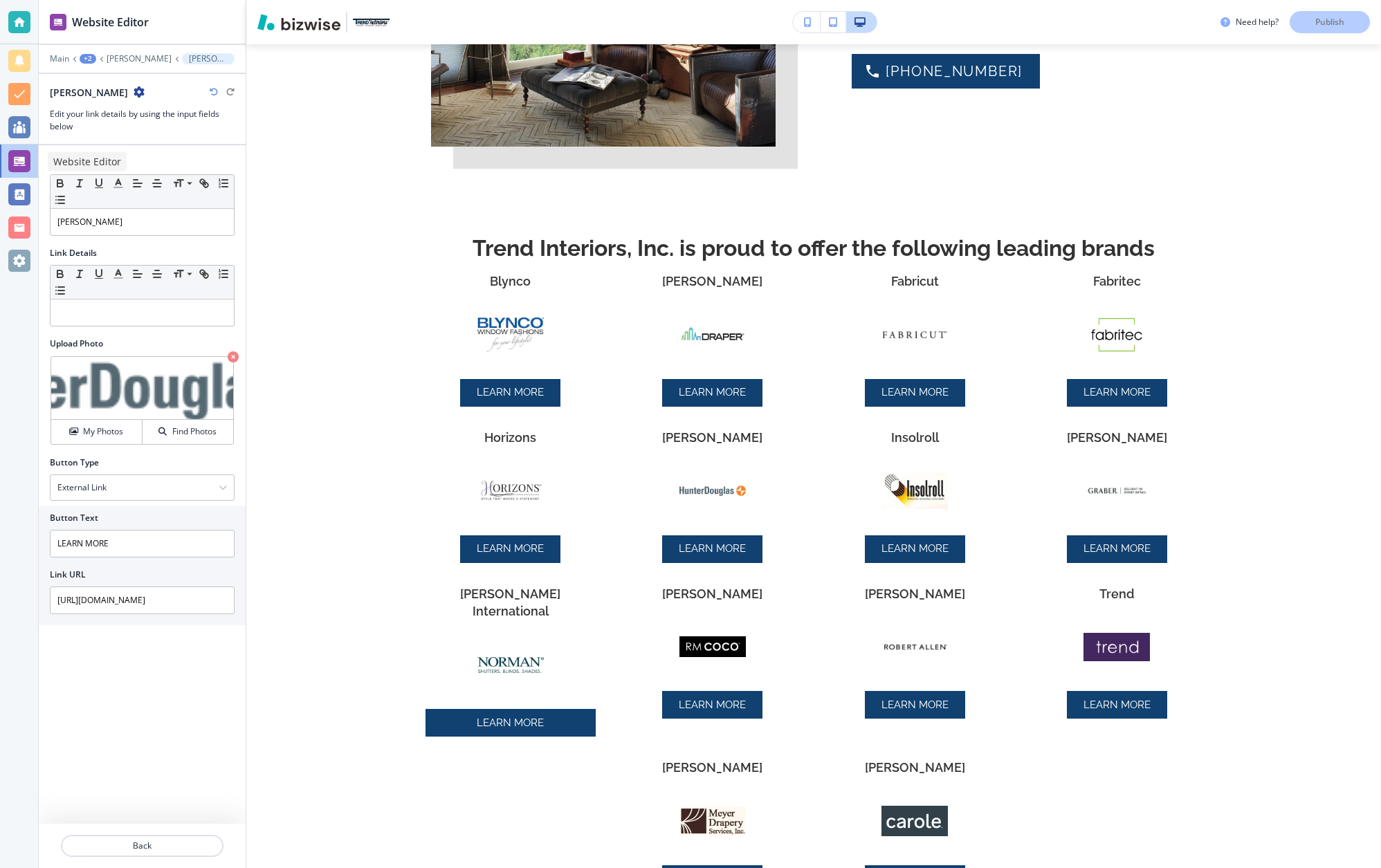
click at [25, 164] on div at bounding box center [19, 161] width 22 height 22
click at [82, 0] on body "Website Editor Main +2 [PERSON_NAME] [PERSON_NAME] [PERSON_NAME] Edit your link…" at bounding box center [690, 0] width 1381 height 0
click at [15, 158] on div at bounding box center [19, 161] width 22 height 22
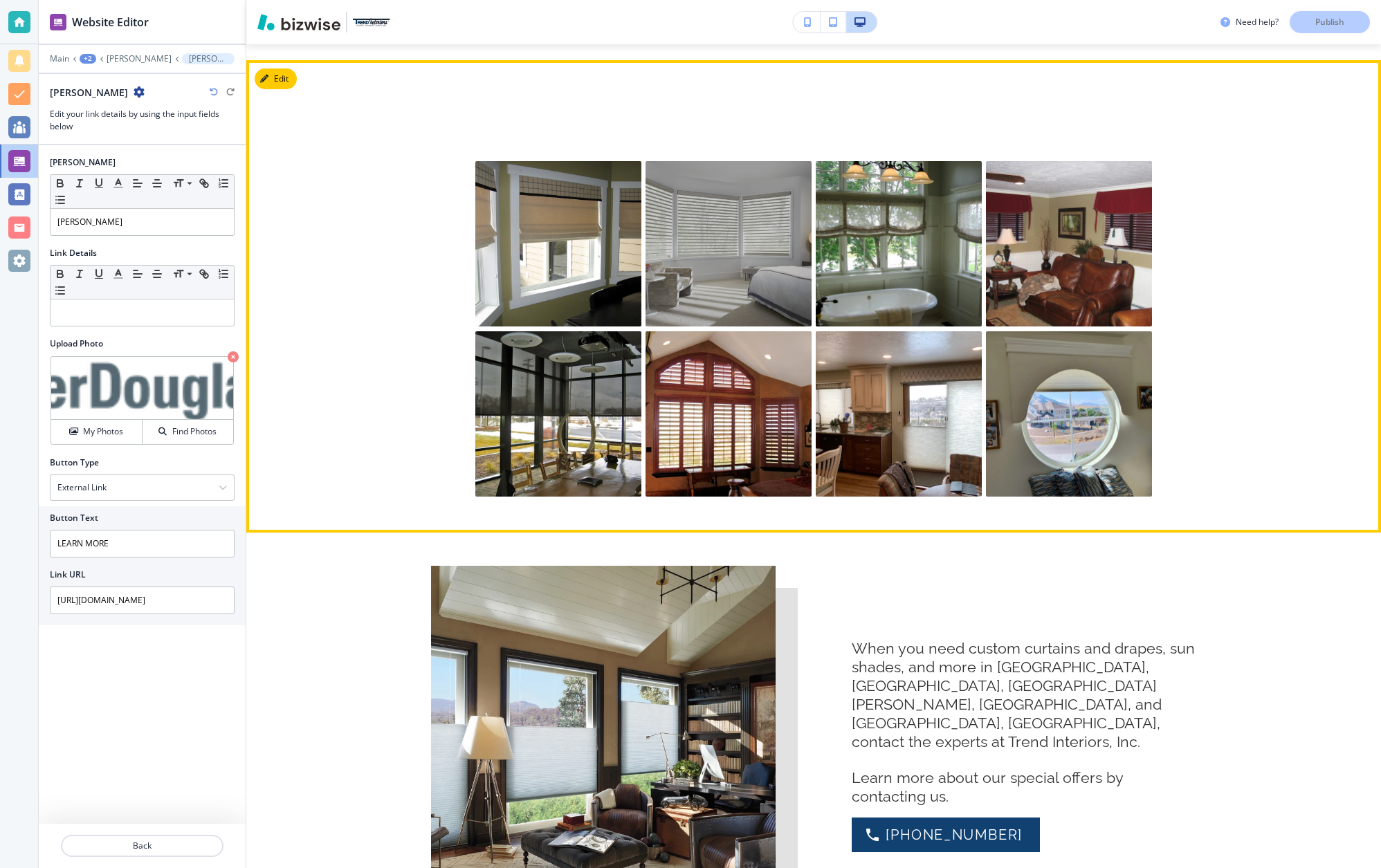
scroll to position [549, 0]
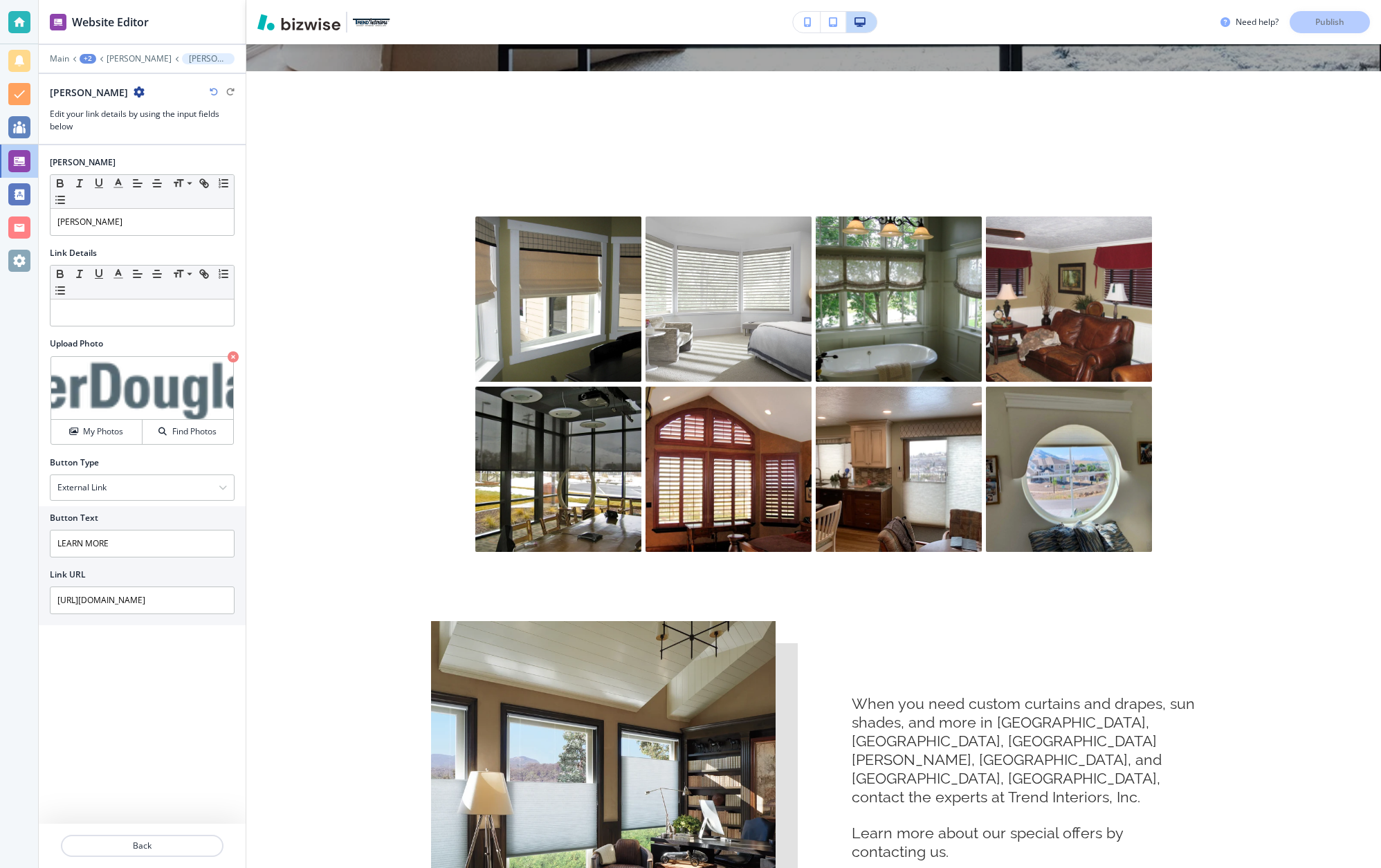
click at [1331, 23] on div "Need help? Publish" at bounding box center [1301, 22] width 160 height 22
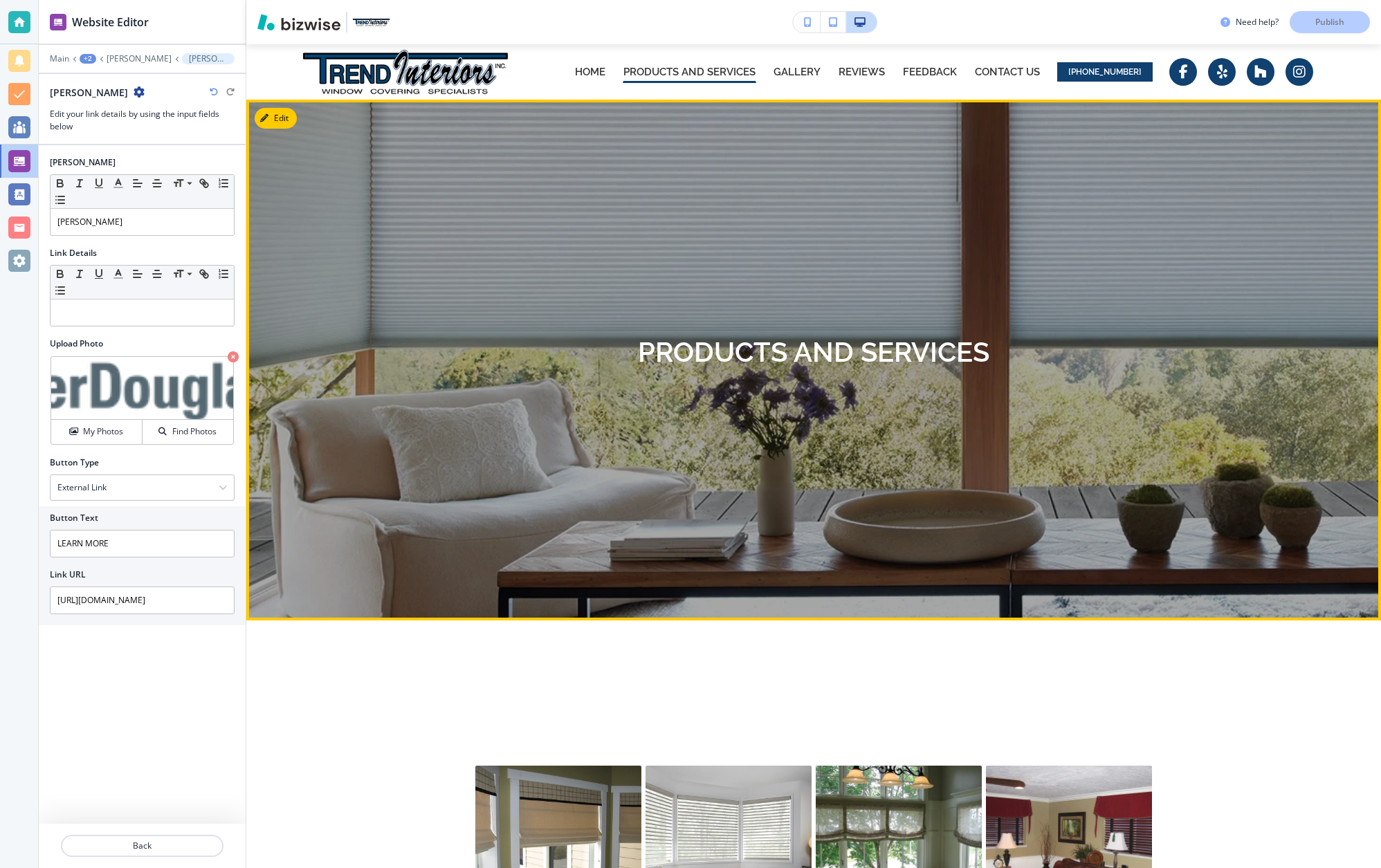
scroll to position [0, 0]
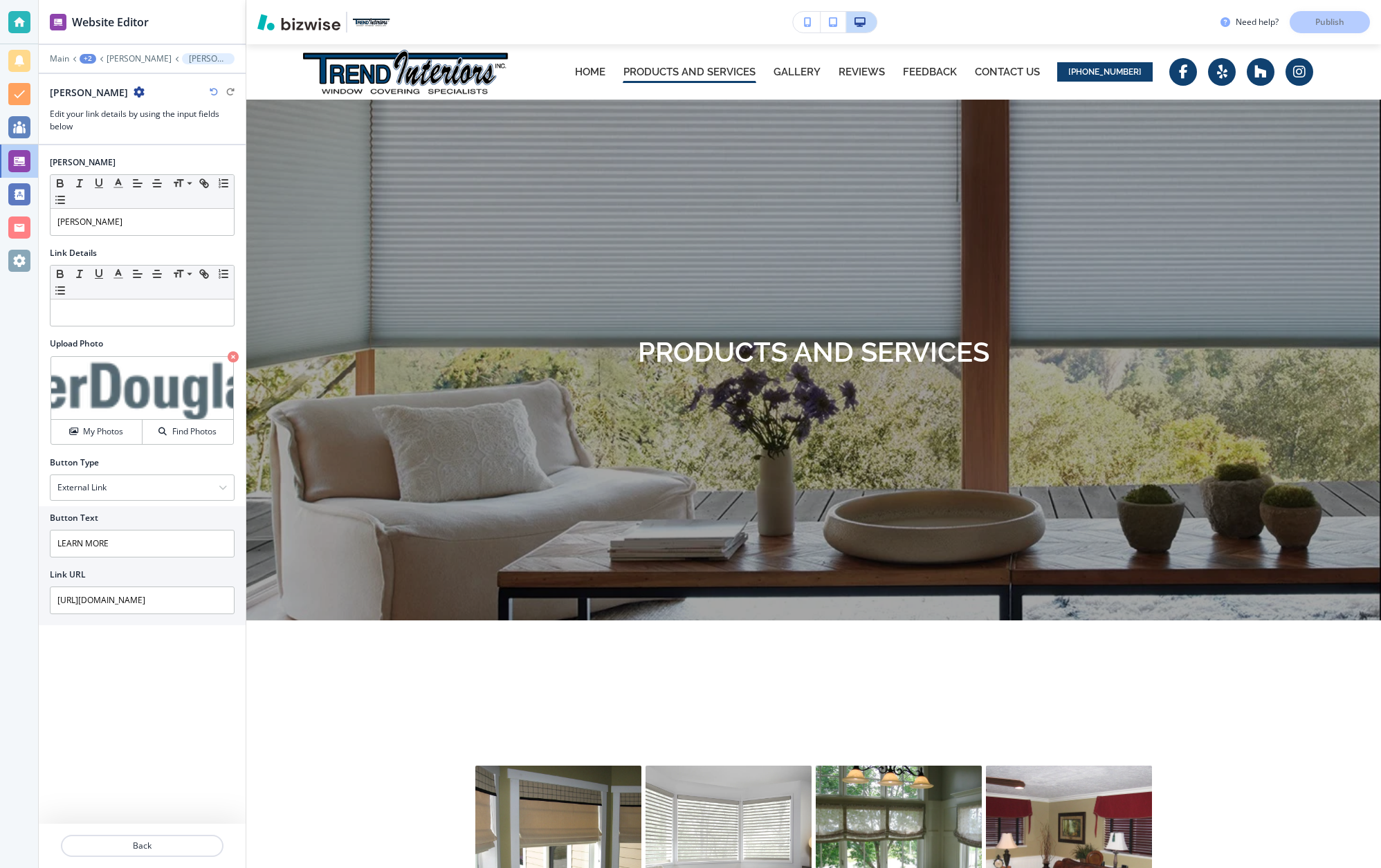
click at [1330, 23] on div "Need help? Publish" at bounding box center [1301, 22] width 160 height 22
